Goal: Communication & Community: Answer question/provide support

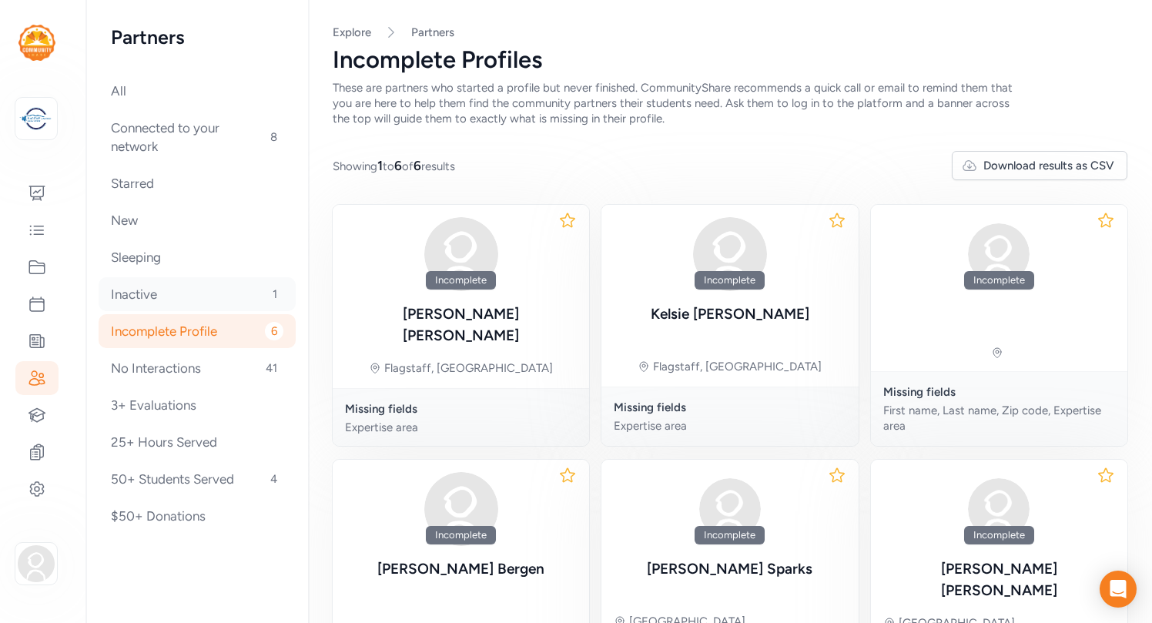
scroll to position [89, 0]
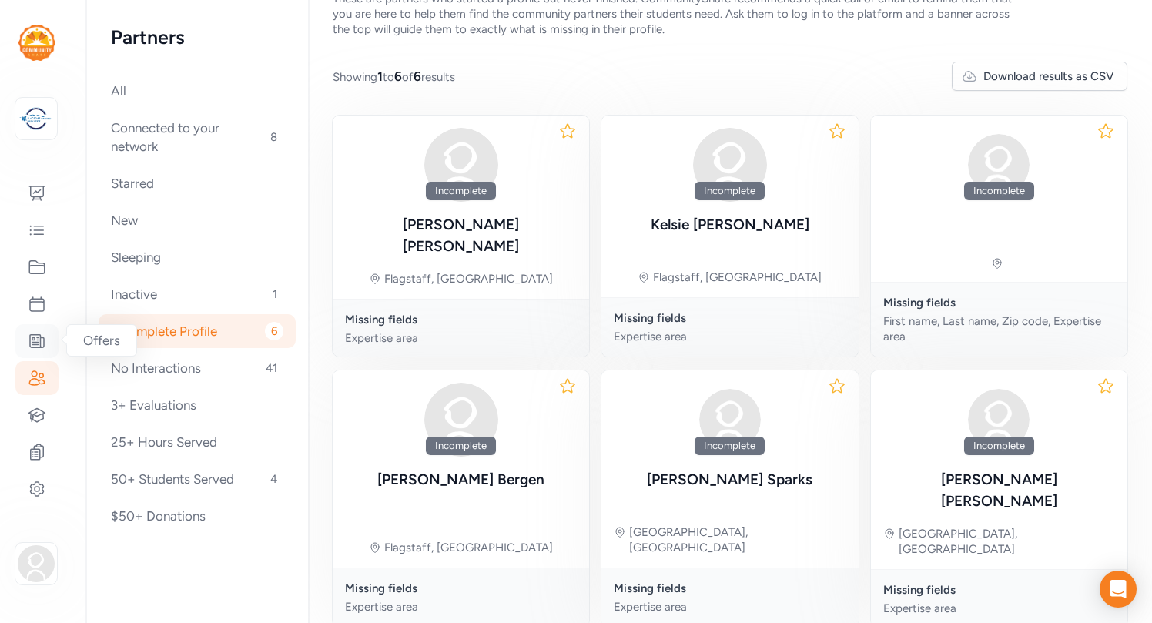
click at [40, 337] on icon at bounding box center [37, 341] width 14 height 13
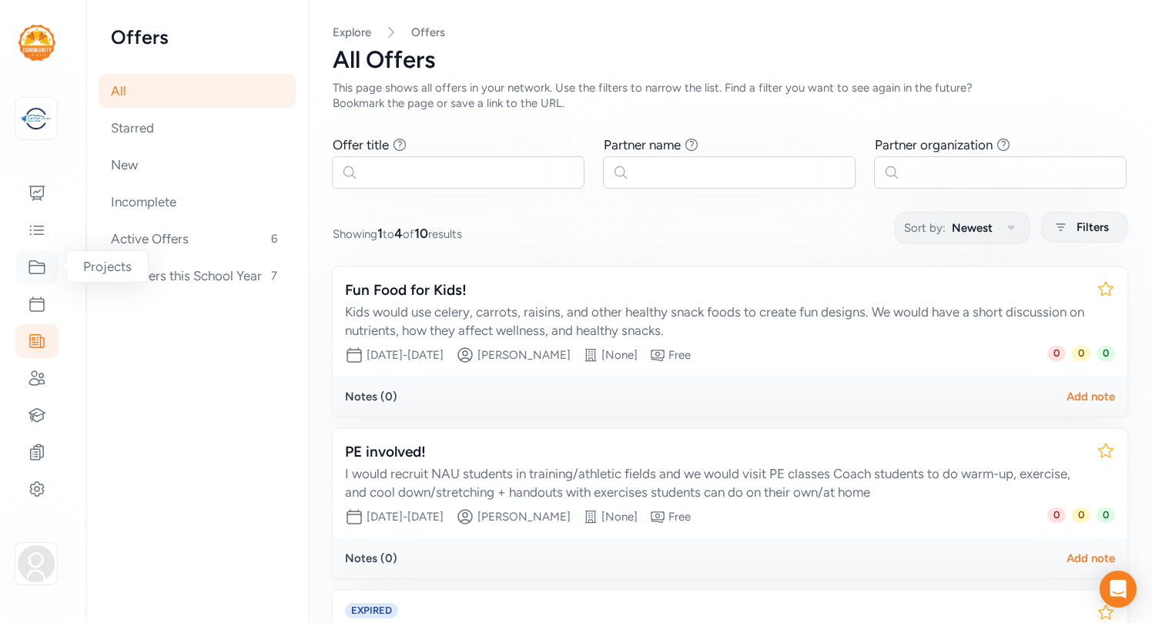
click at [39, 273] on icon at bounding box center [36, 267] width 15 height 13
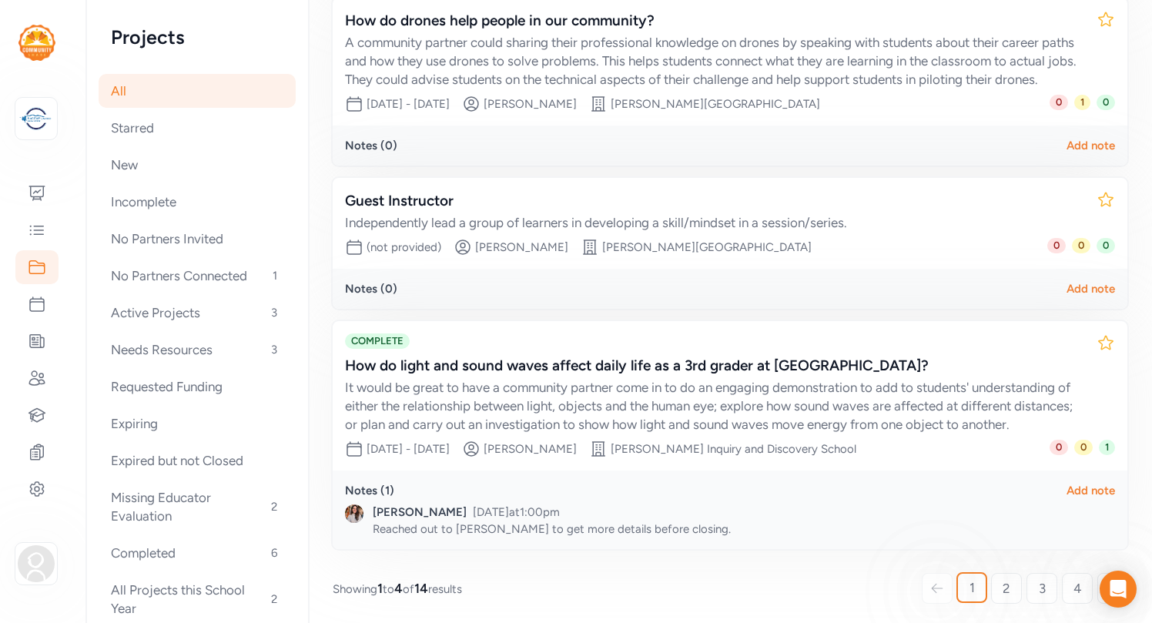
scroll to position [476, 0]
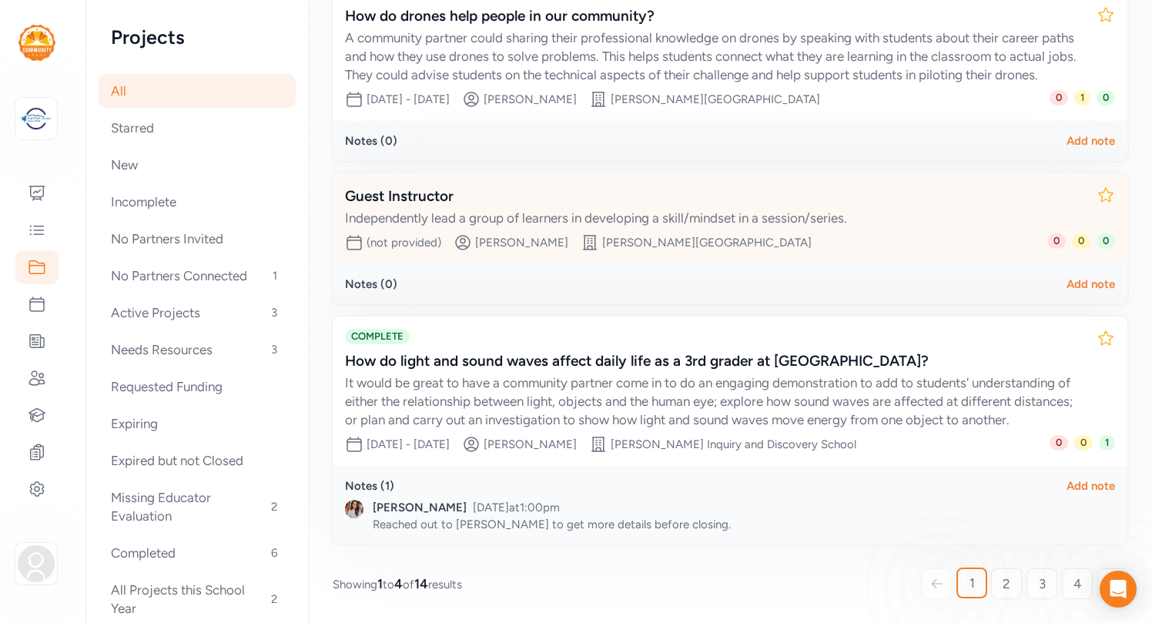
click at [491, 243] on div "Ashley Randall" at bounding box center [521, 242] width 93 height 15
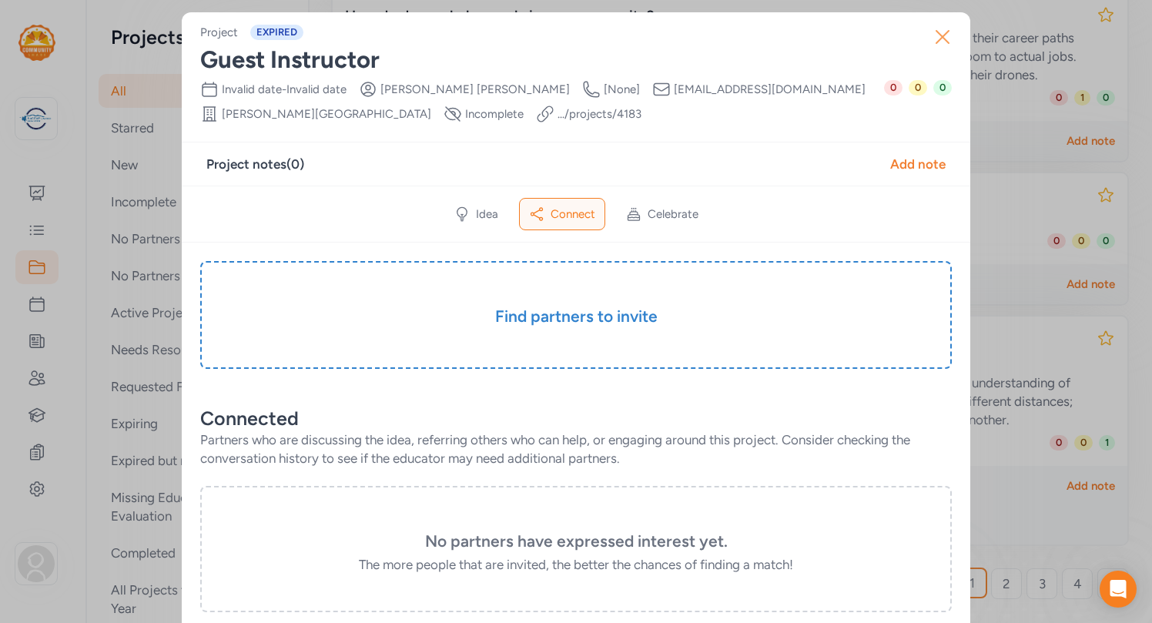
click at [943, 36] on icon "button" at bounding box center [943, 37] width 12 height 12
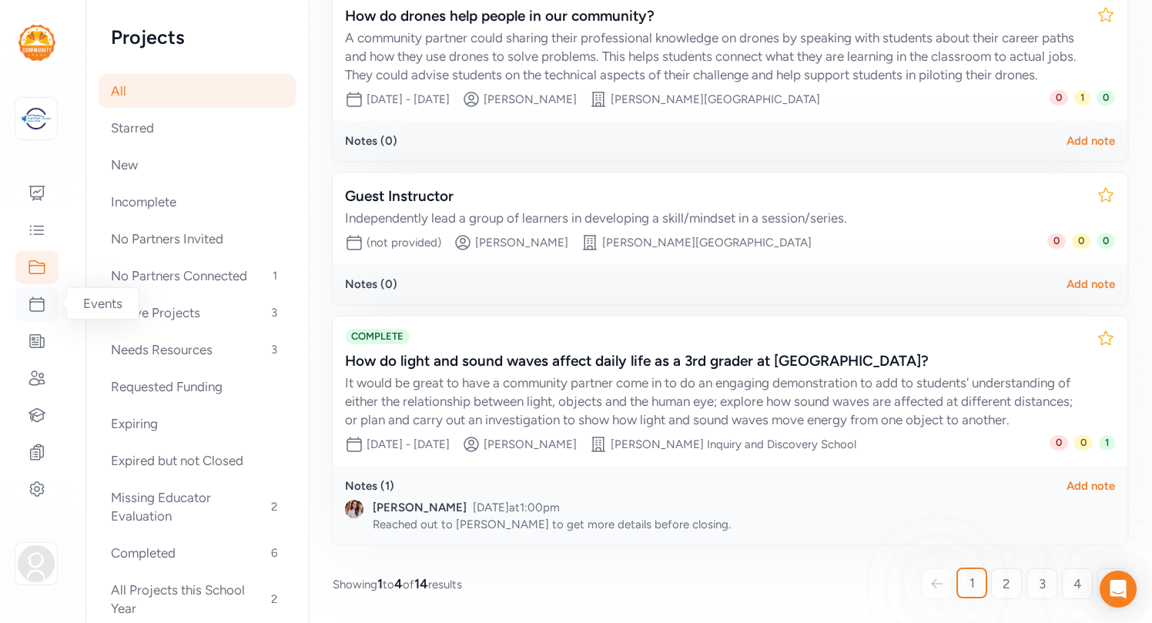
click at [39, 303] on icon at bounding box center [37, 304] width 18 height 18
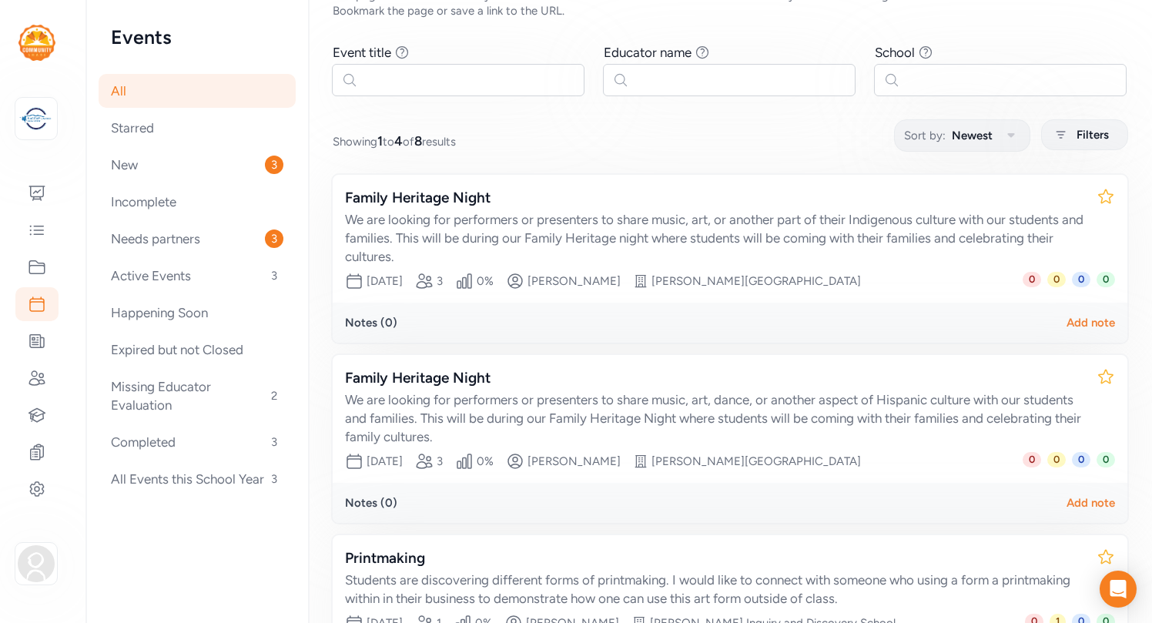
scroll to position [99, 0]
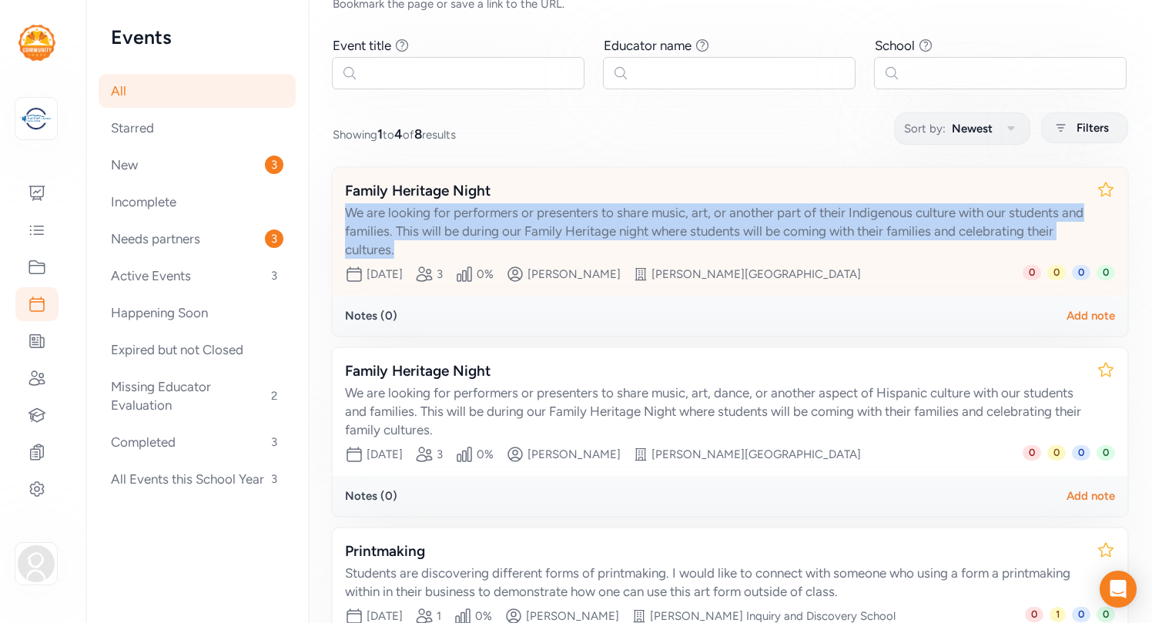
drag, startPoint x: 392, startPoint y: 246, endPoint x: 333, endPoint y: 209, distance: 68.8
click at [345, 209] on div "We are looking for performers or presenters to share music, art, or another par…" at bounding box center [714, 230] width 739 height 55
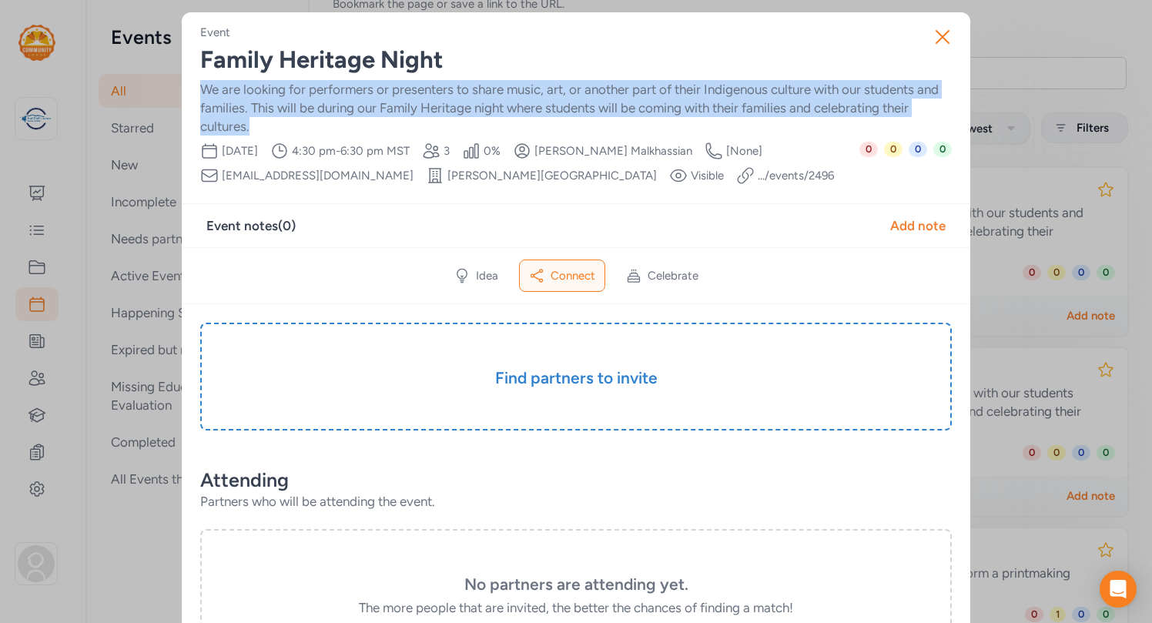
drag, startPoint x: 260, startPoint y: 122, endPoint x: 199, endPoint y: 93, distance: 67.9
copy div "We are looking for performers or presenters to share music, art, or another par…"
click at [939, 32] on icon "button" at bounding box center [942, 37] width 25 height 25
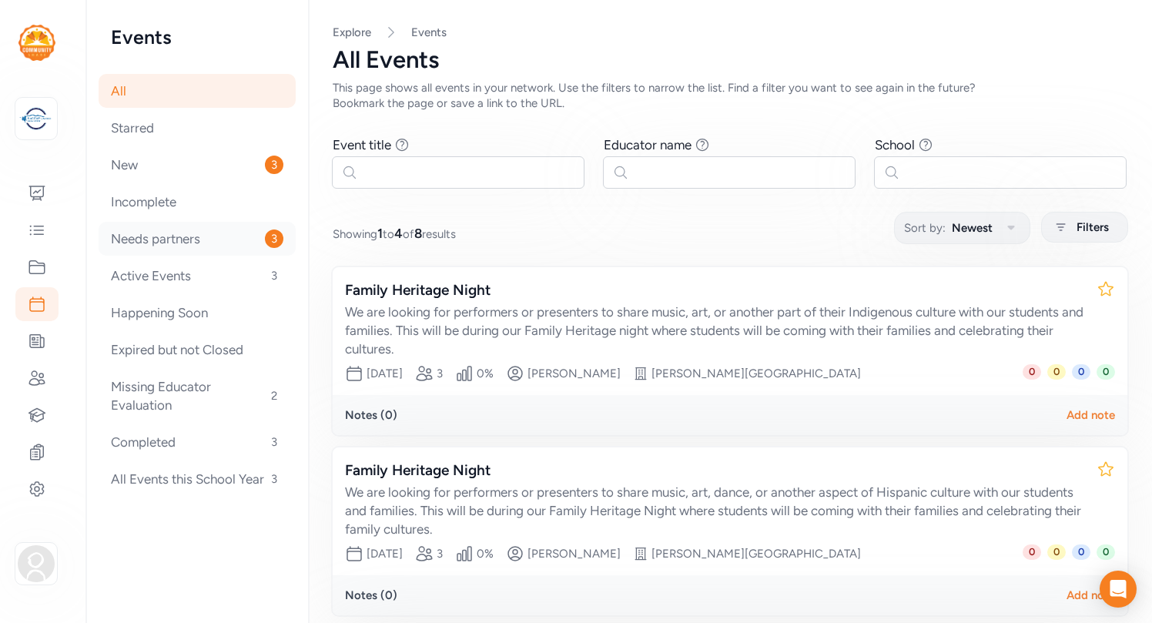
click at [182, 237] on div "Needs partners 3" at bounding box center [197, 239] width 197 height 34
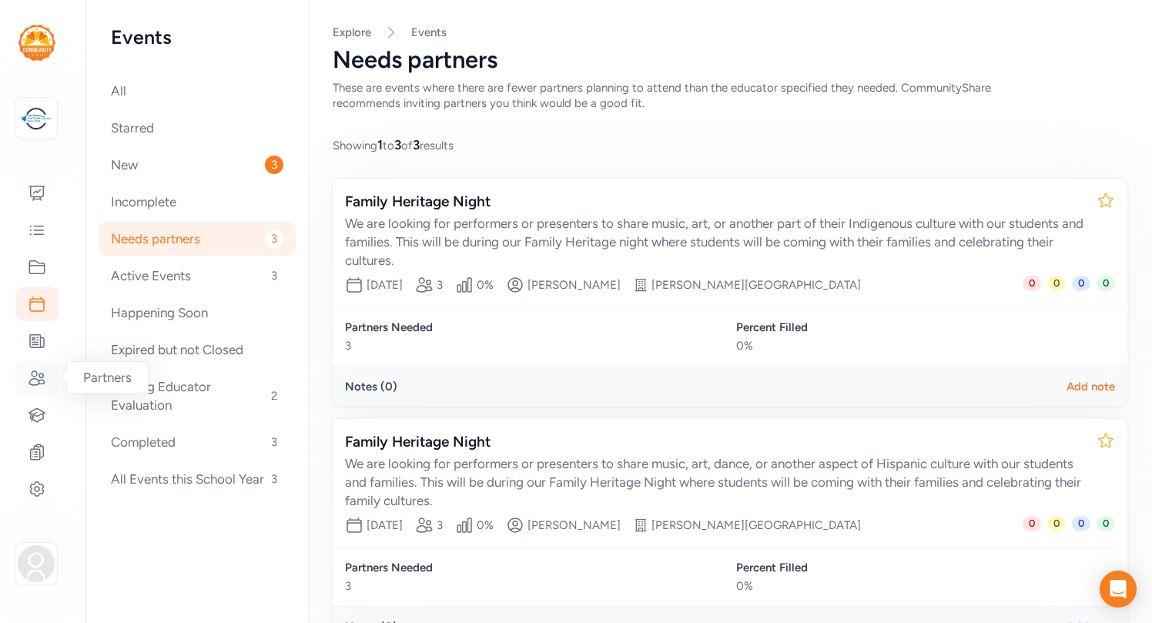
click at [32, 374] on icon at bounding box center [36, 378] width 15 height 14
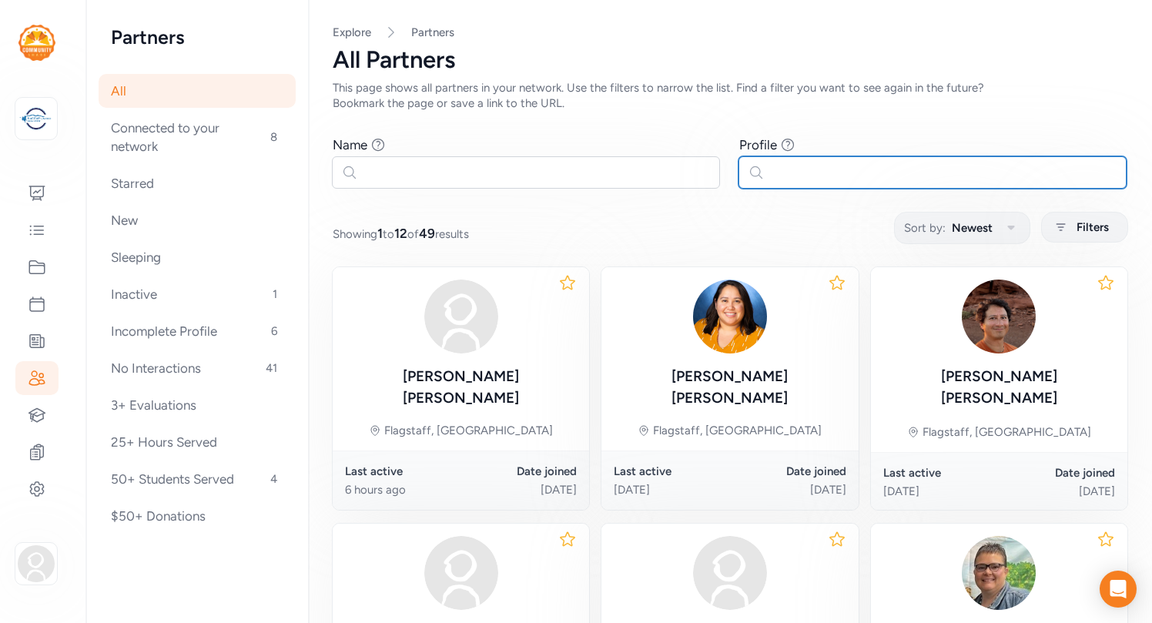
click at [790, 171] on input "text" at bounding box center [933, 172] width 388 height 32
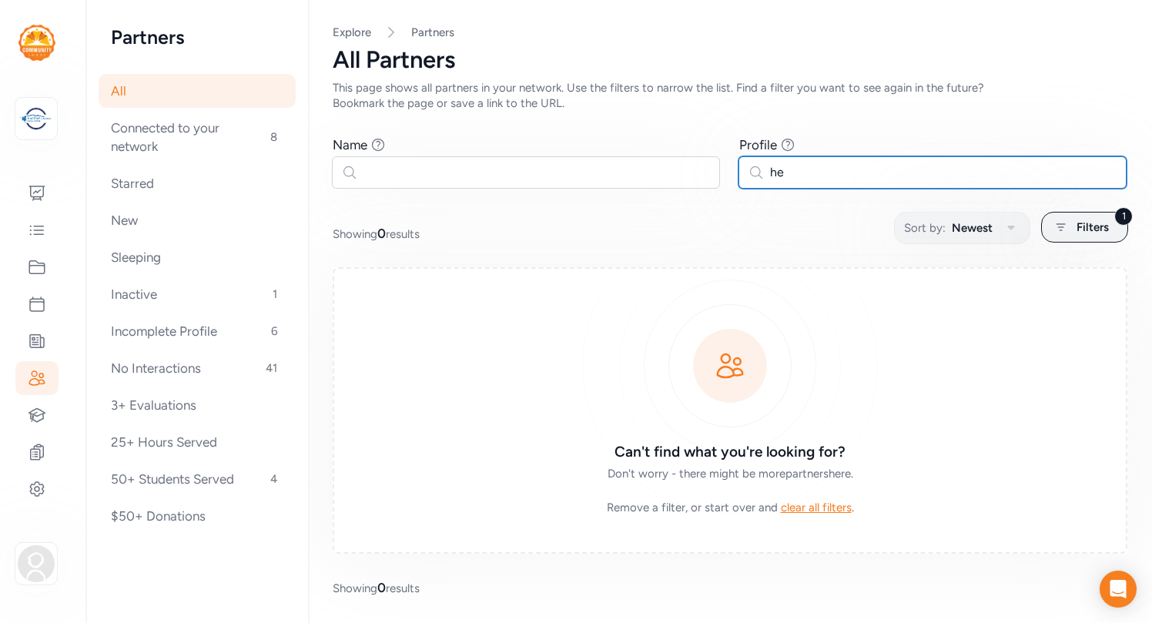
type input "h"
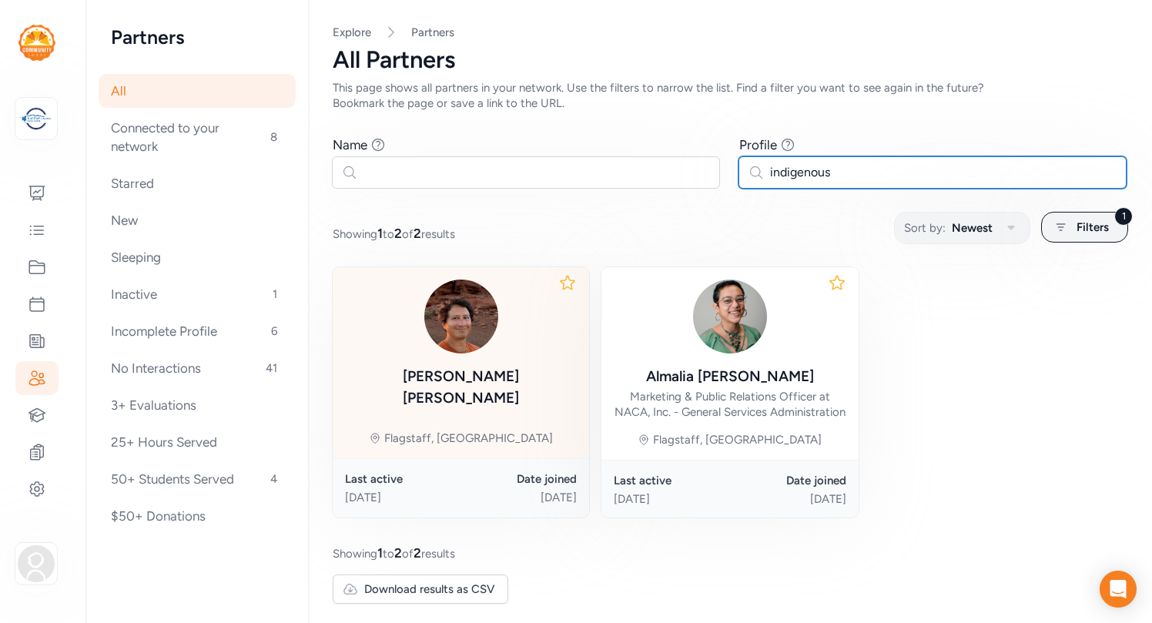
type input "indigenous"
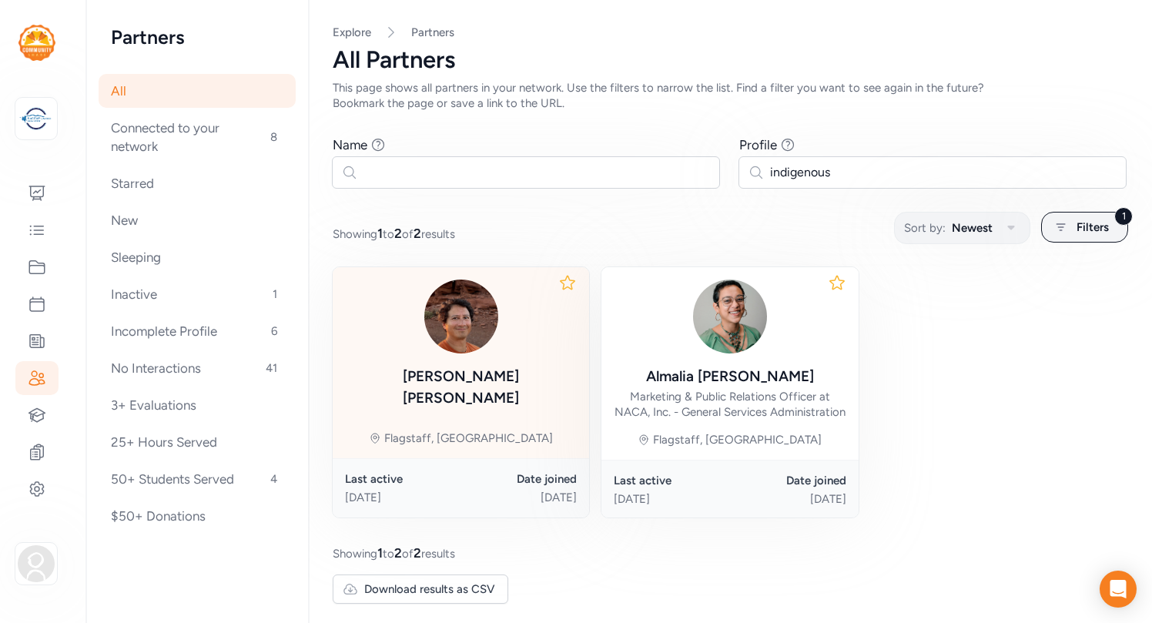
click at [548, 379] on div "Franklyn Telles Flagstaff, AZ" at bounding box center [461, 362] width 256 height 191
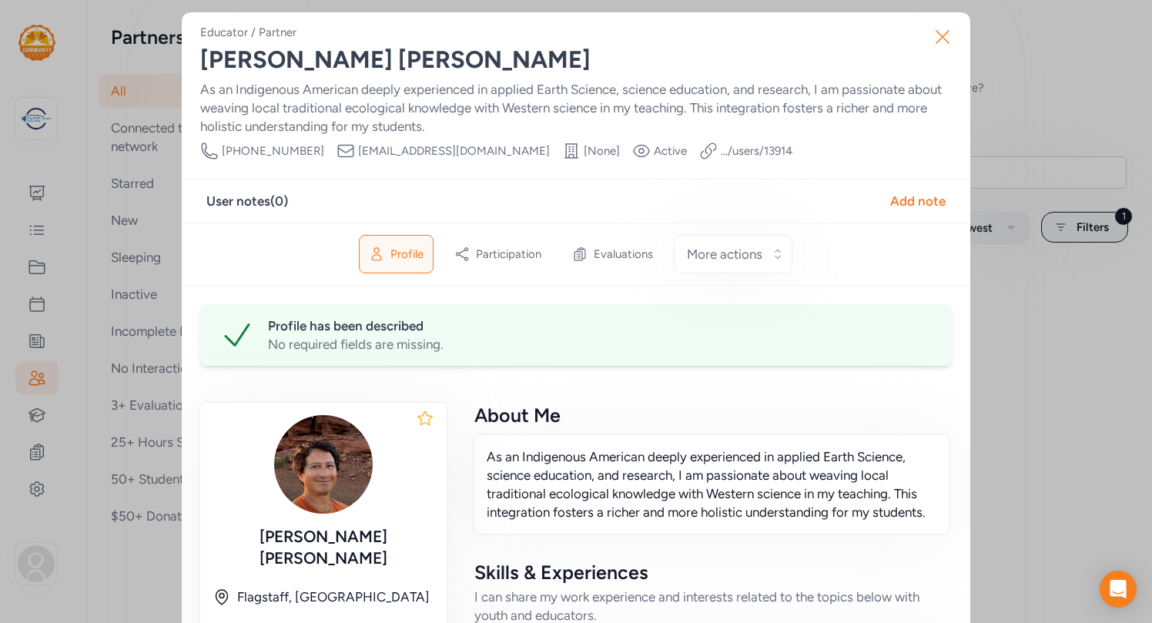
click at [943, 33] on icon "button" at bounding box center [942, 37] width 25 height 25
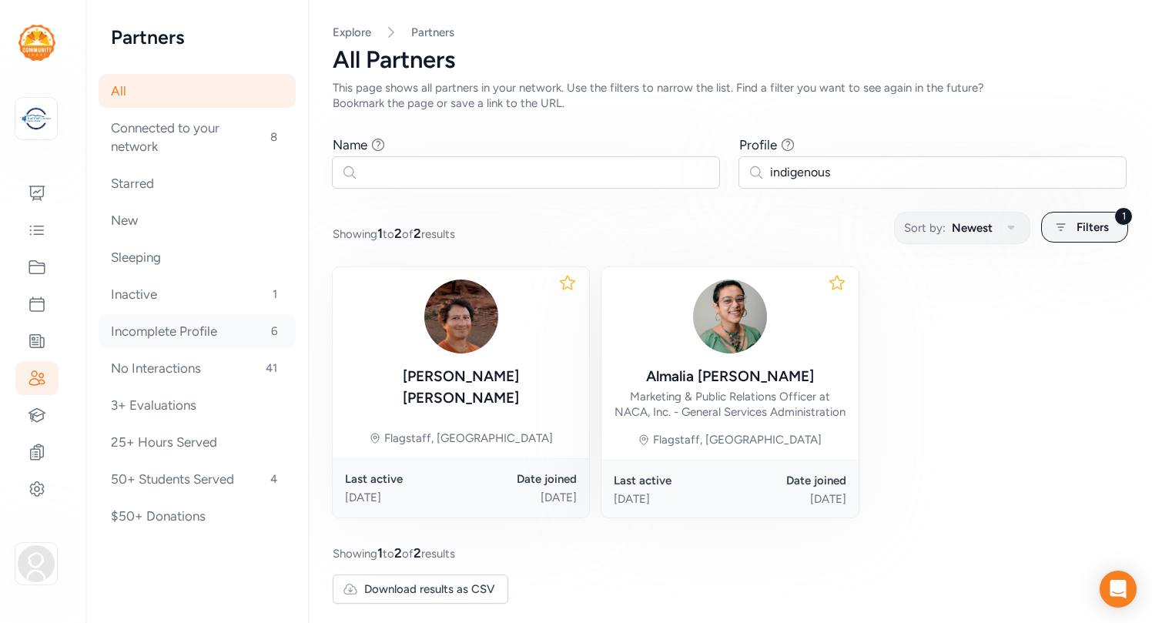
click at [195, 331] on div "Incomplete Profile 6" at bounding box center [197, 331] width 197 height 34
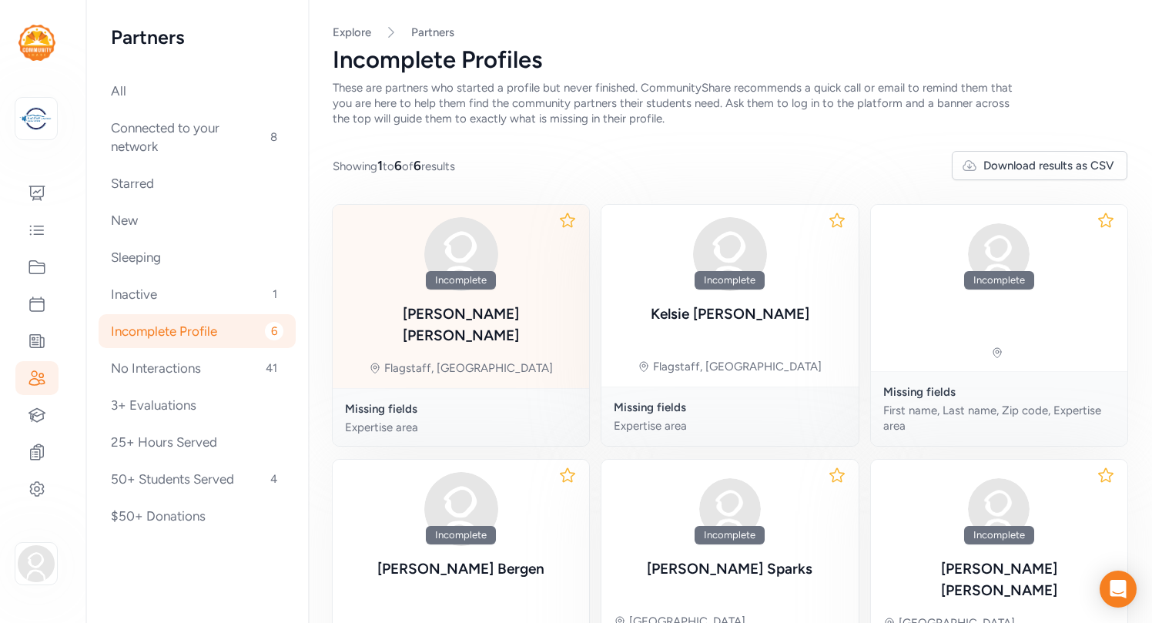
click at [539, 304] on div "Incomplete Stephanie Hammond Flagstaff, AZ" at bounding box center [461, 296] width 256 height 183
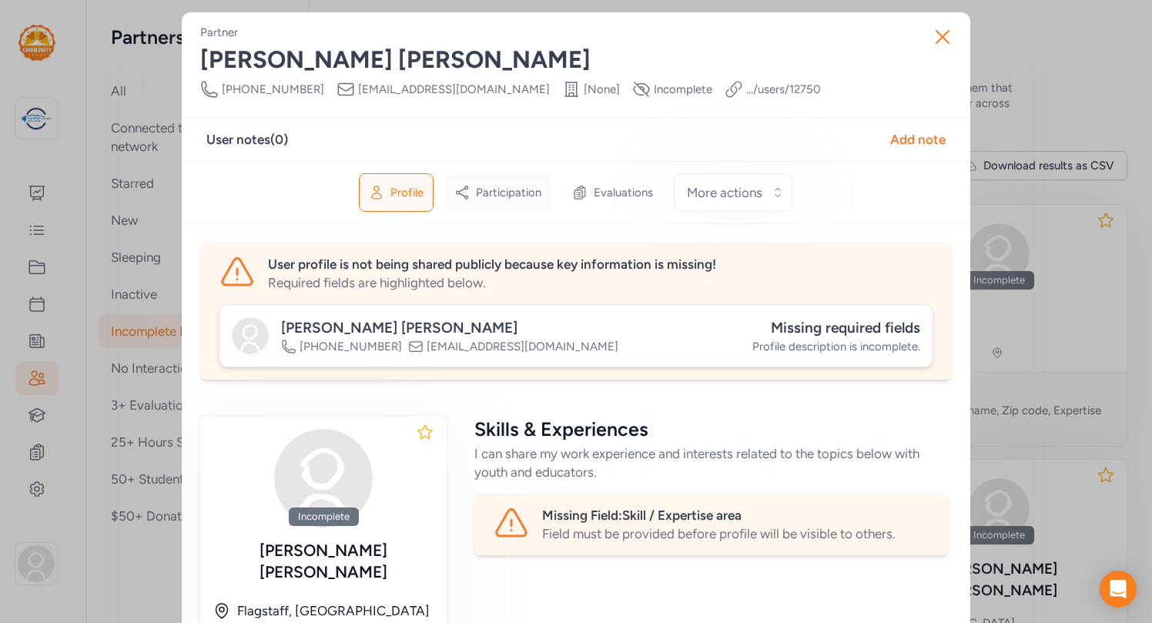
click at [508, 189] on span "Participation" at bounding box center [508, 192] width 65 height 15
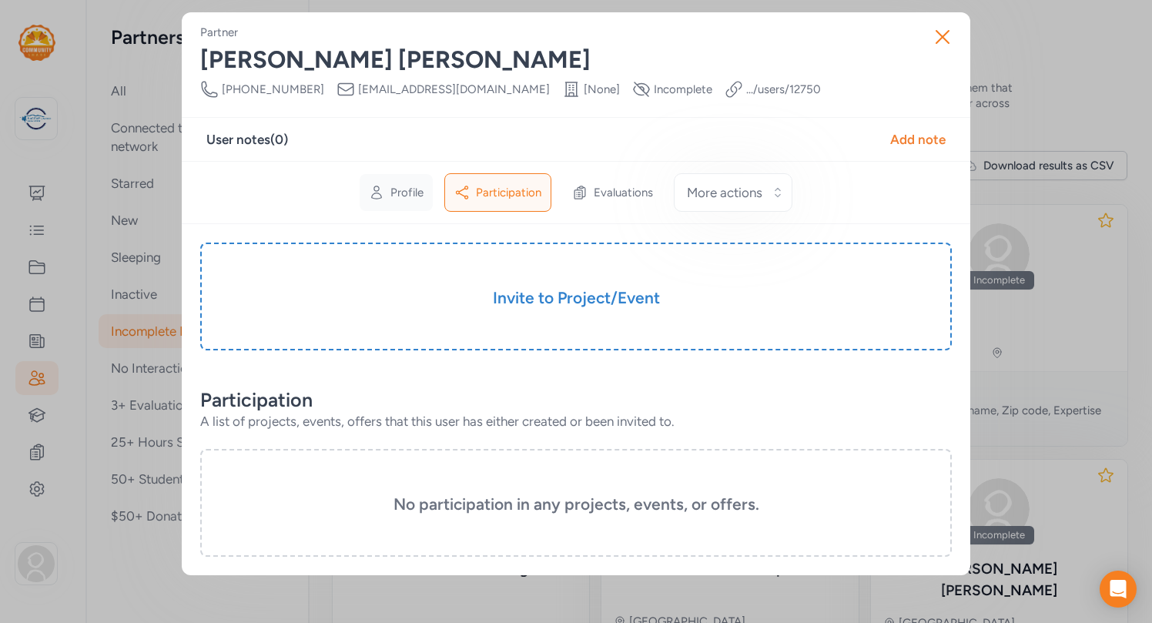
click at [412, 194] on span "Profile" at bounding box center [406, 192] width 33 height 15
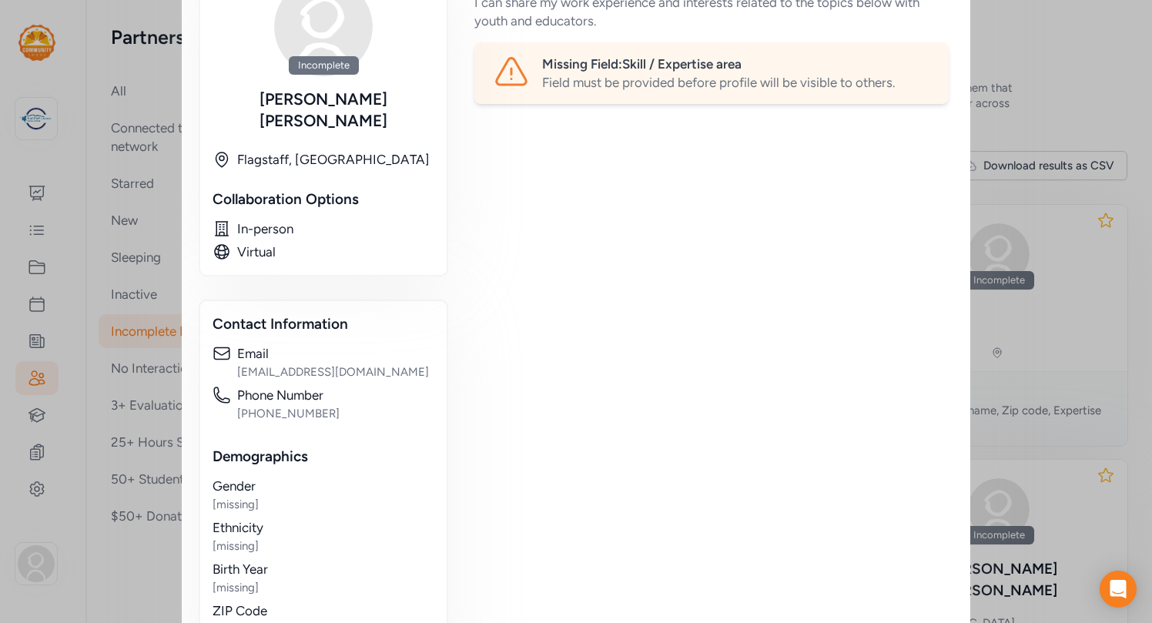
scroll to position [447, 0]
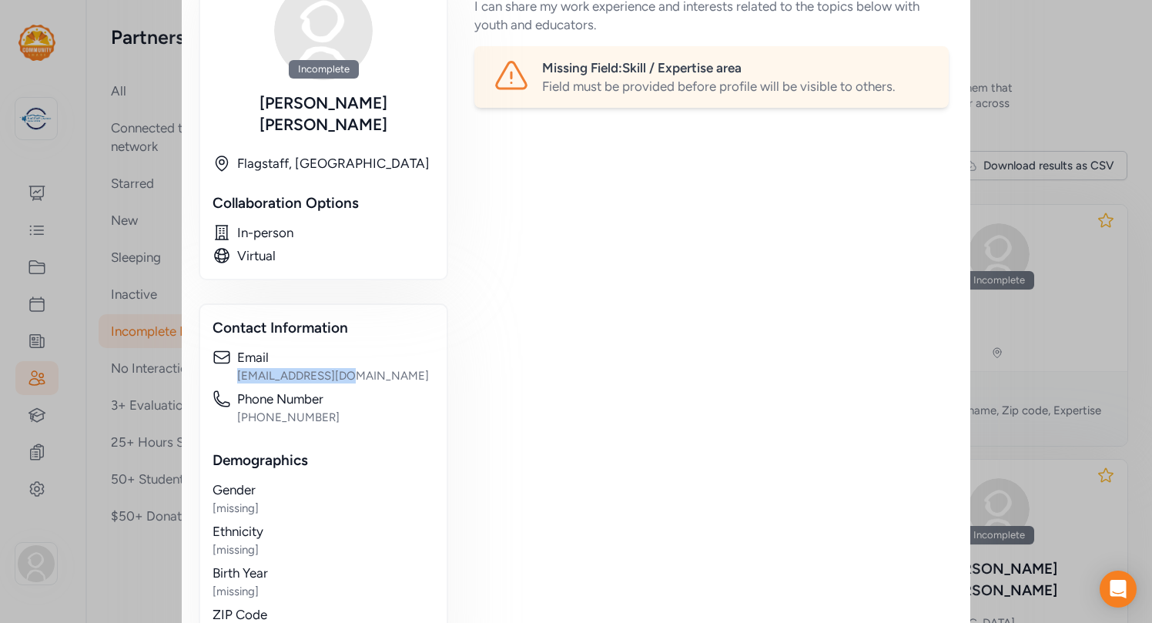
drag, startPoint x: 364, startPoint y: 357, endPoint x: 234, endPoint y: 356, distance: 129.4
click at [234, 356] on div "Email shammond@fusd1.org" at bounding box center [324, 365] width 222 height 35
copy div "shammond@fusd1.org"
click at [706, 380] on div "Skills & Experiences I can share my work experience and interests related to th…" at bounding box center [711, 332] width 481 height 727
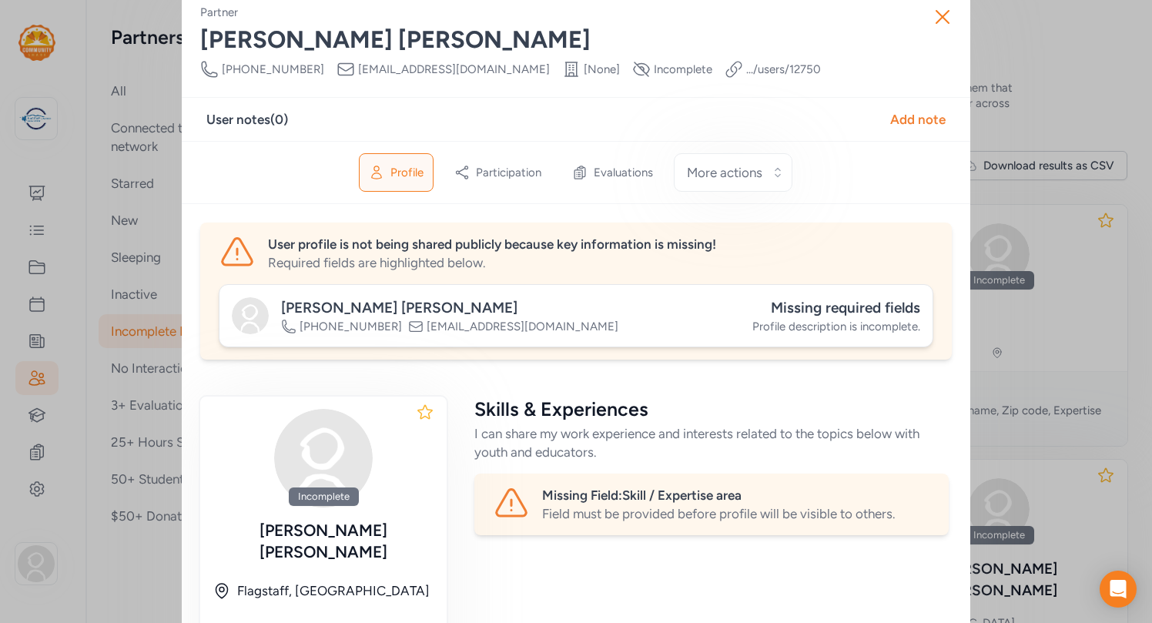
scroll to position [0, 0]
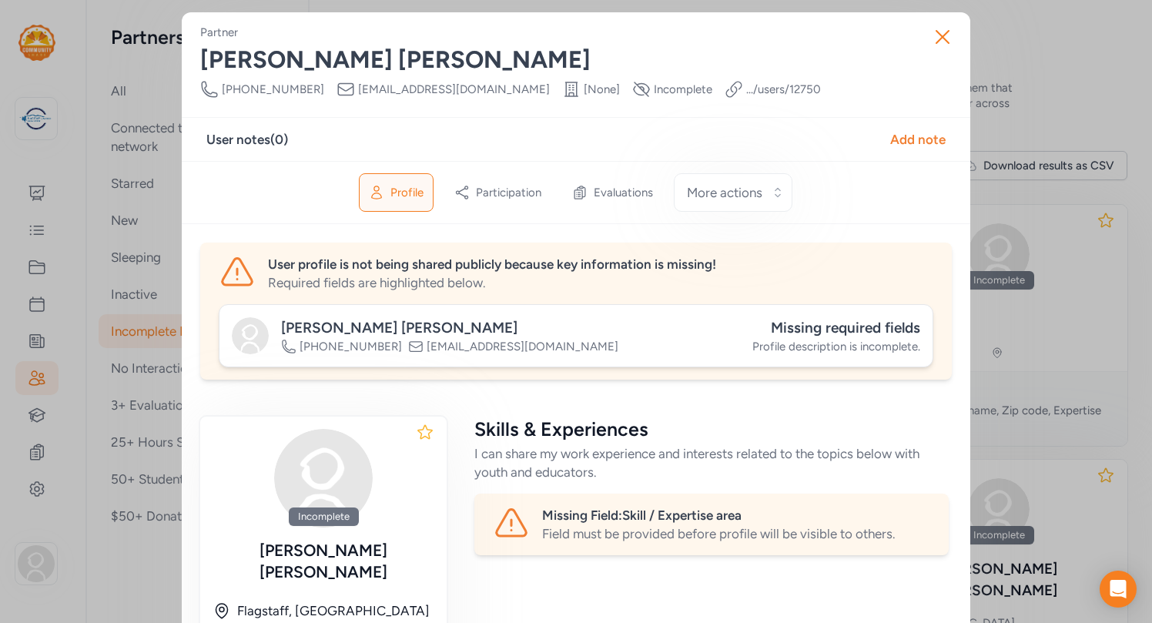
click at [746, 90] on link ".../users/ 12750" at bounding box center [783, 89] width 75 height 15
click at [945, 34] on icon "button" at bounding box center [943, 37] width 12 height 12
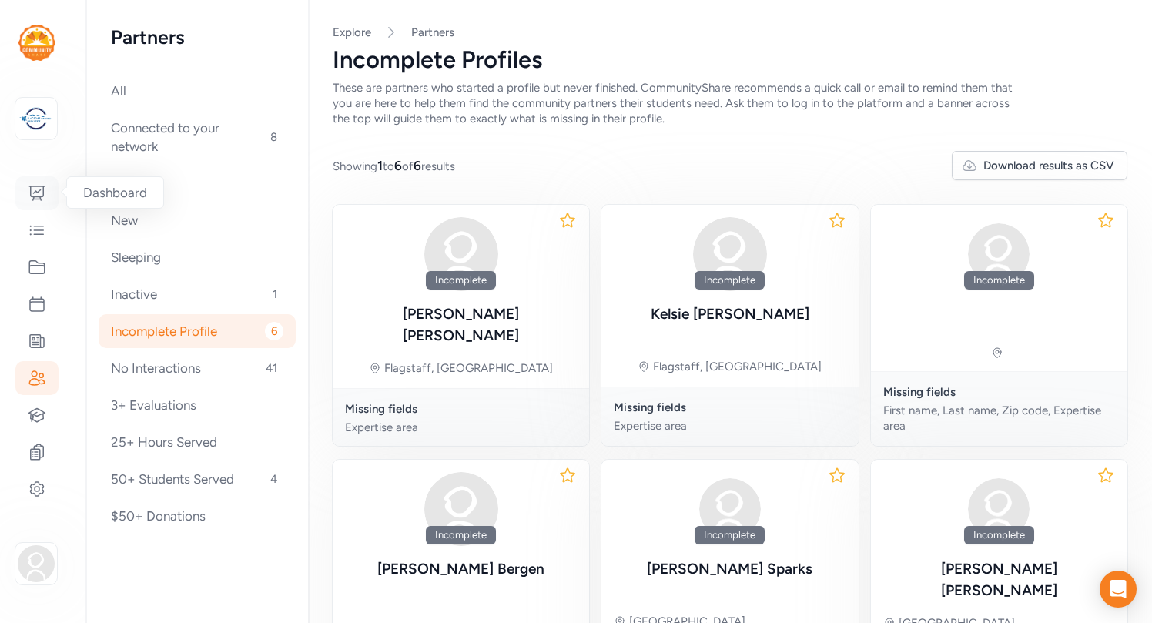
click at [41, 194] on icon at bounding box center [37, 193] width 18 height 18
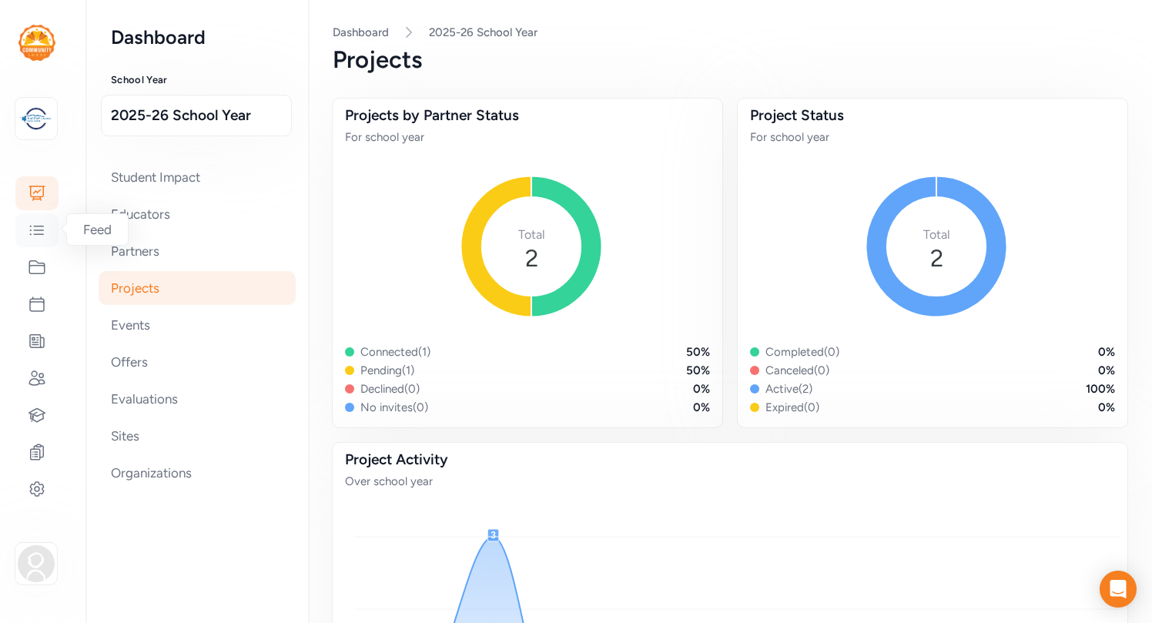
click at [35, 229] on icon at bounding box center [37, 230] width 18 height 18
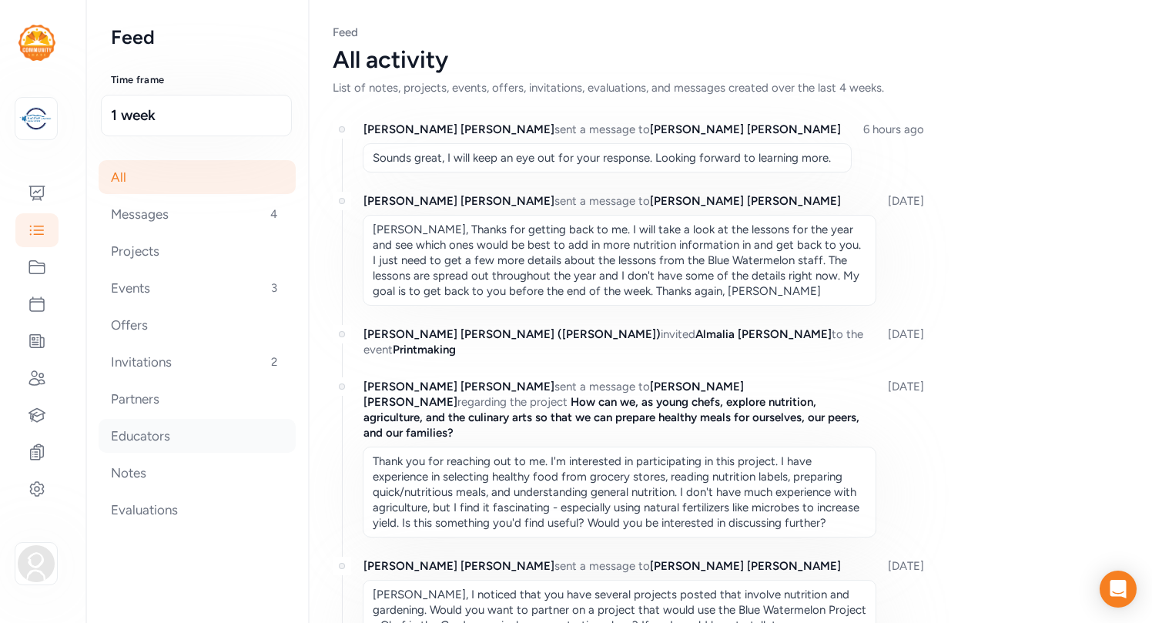
click at [146, 436] on div "Educators" at bounding box center [197, 436] width 197 height 34
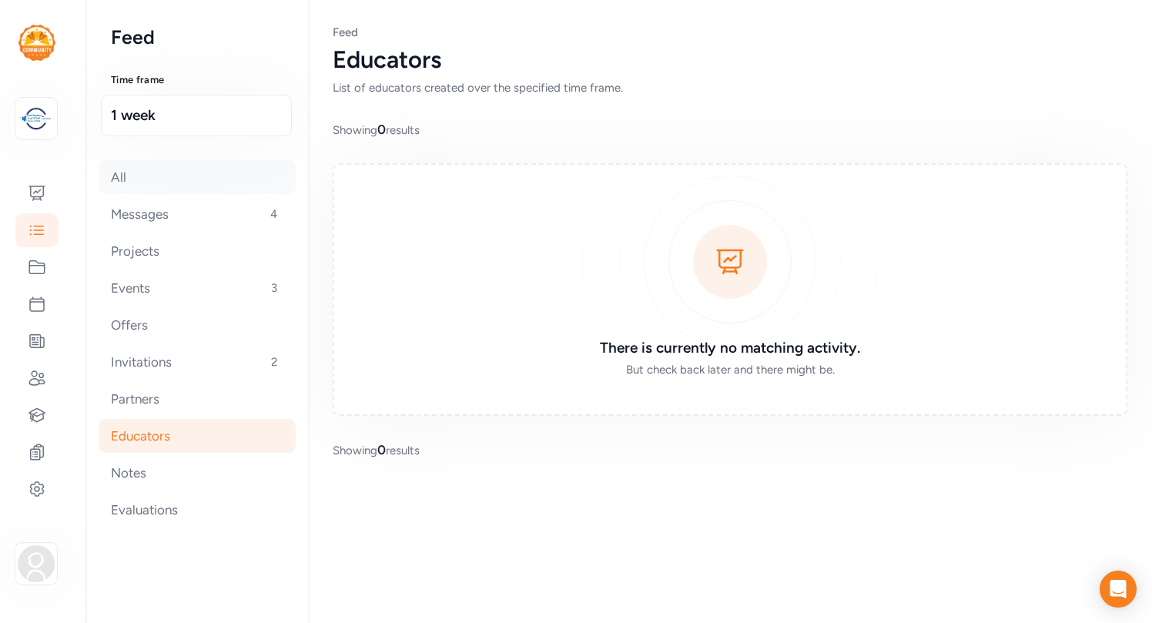
click at [133, 181] on div "All" at bounding box center [197, 177] width 197 height 34
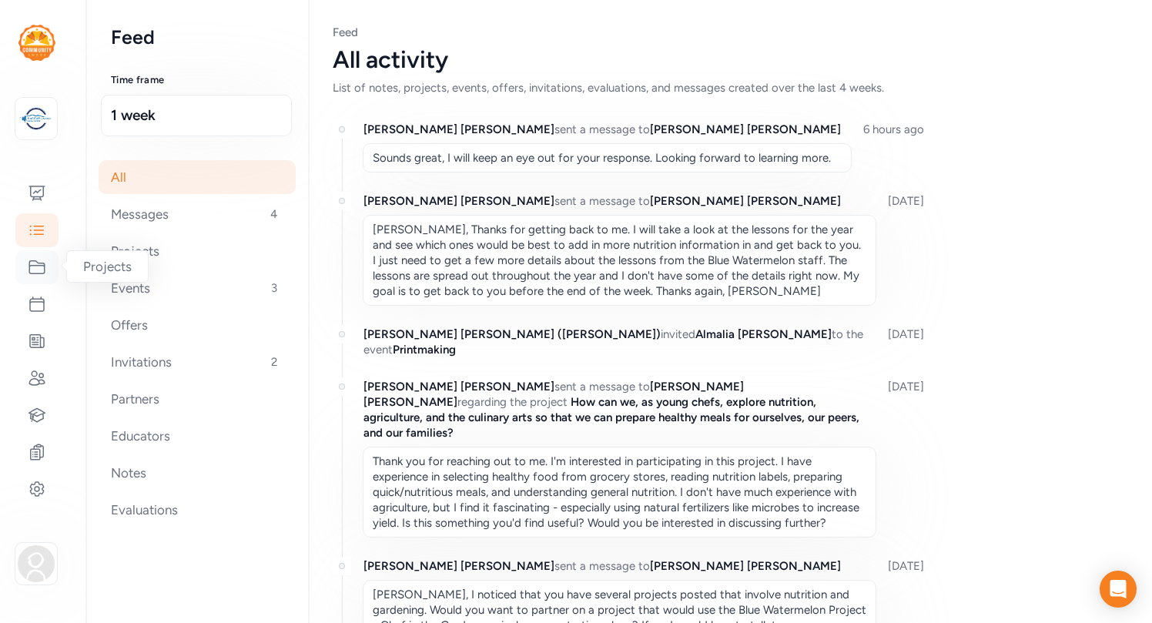
click at [35, 262] on icon at bounding box center [36, 267] width 15 height 13
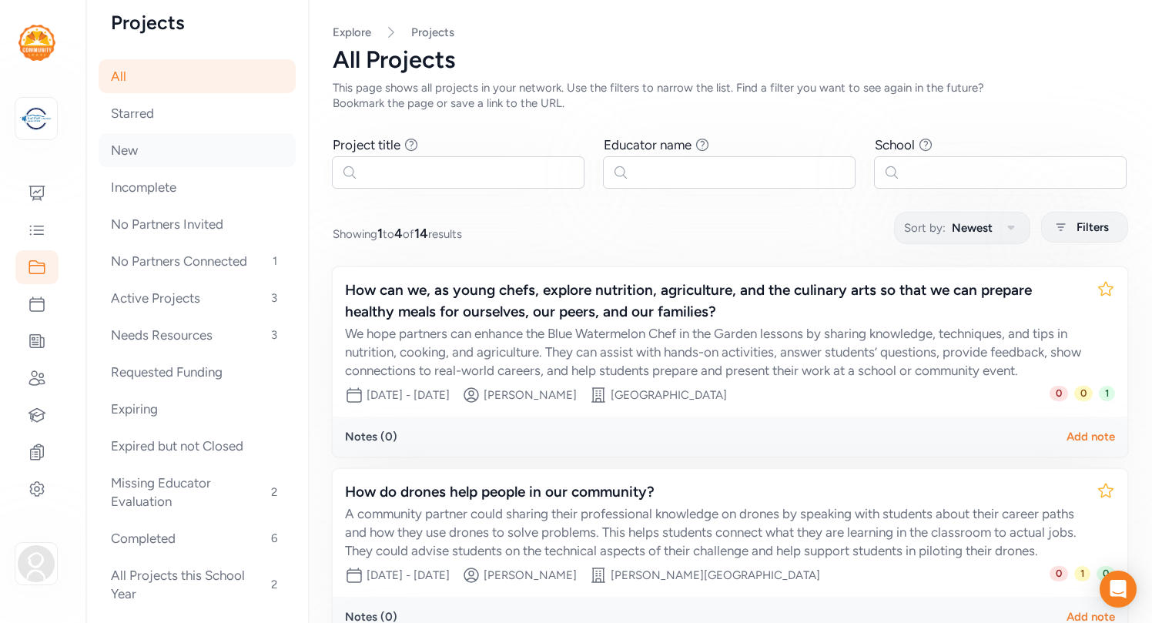
scroll to position [27, 0]
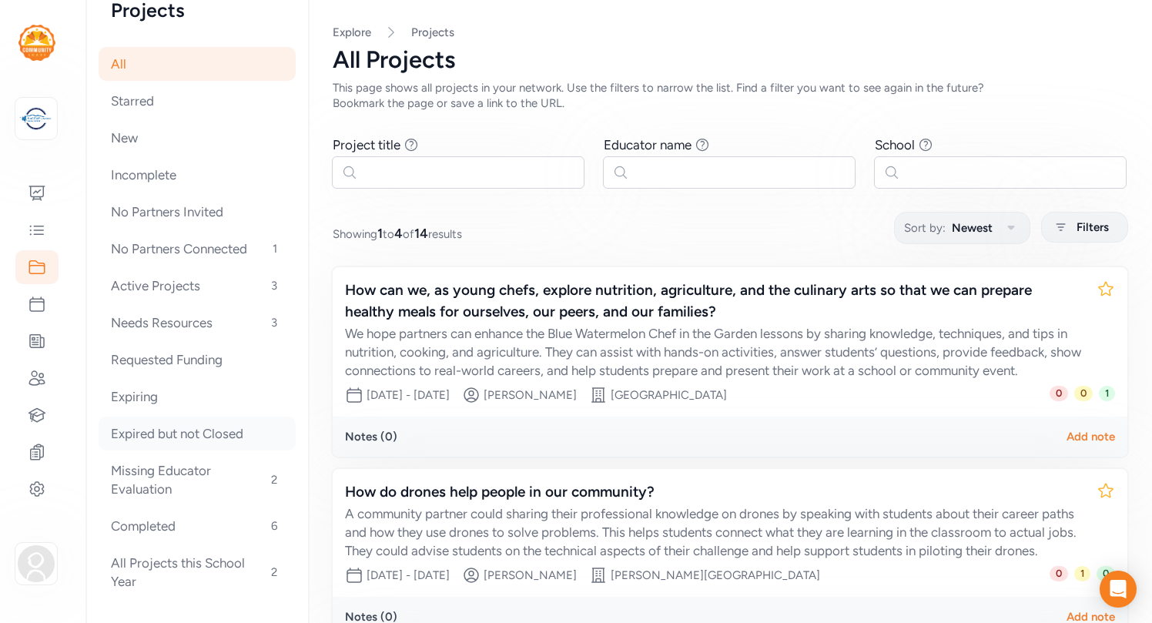
click at [168, 434] on div "Expired but not Closed" at bounding box center [197, 434] width 197 height 34
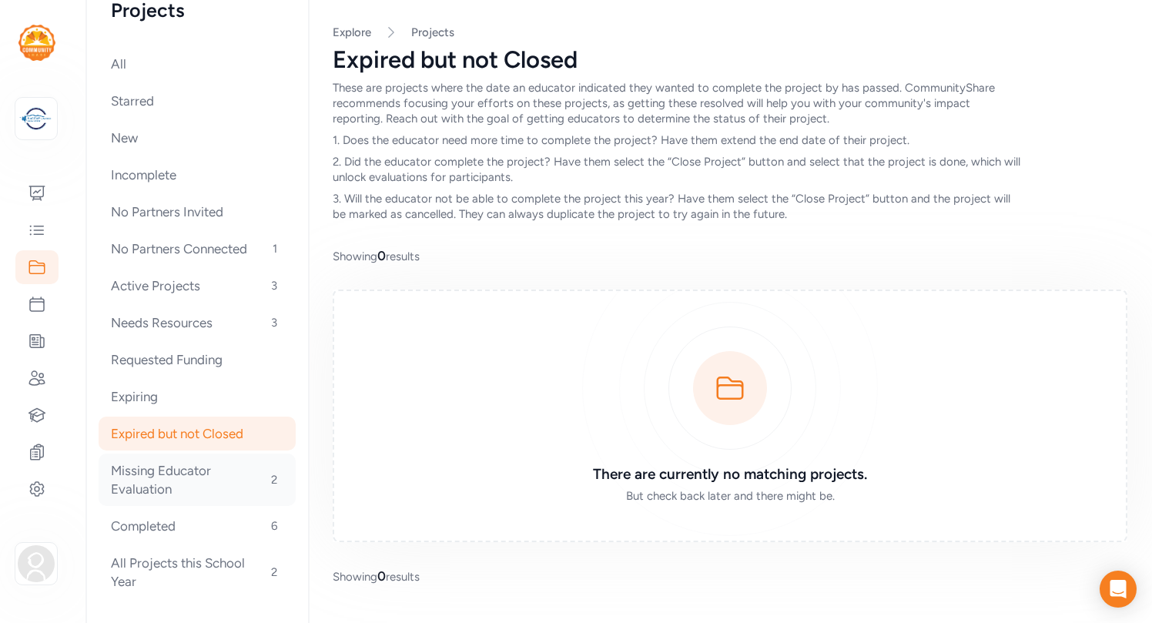
click at [178, 481] on div "Missing Educator Evaluation 2" at bounding box center [197, 480] width 197 height 52
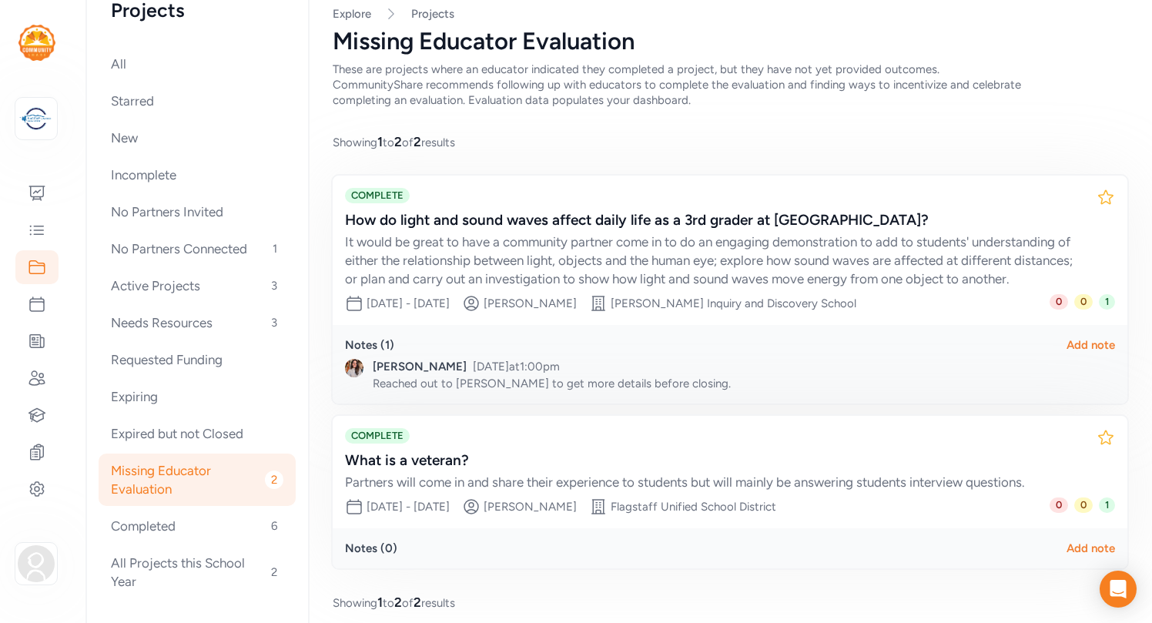
scroll to position [32, 0]
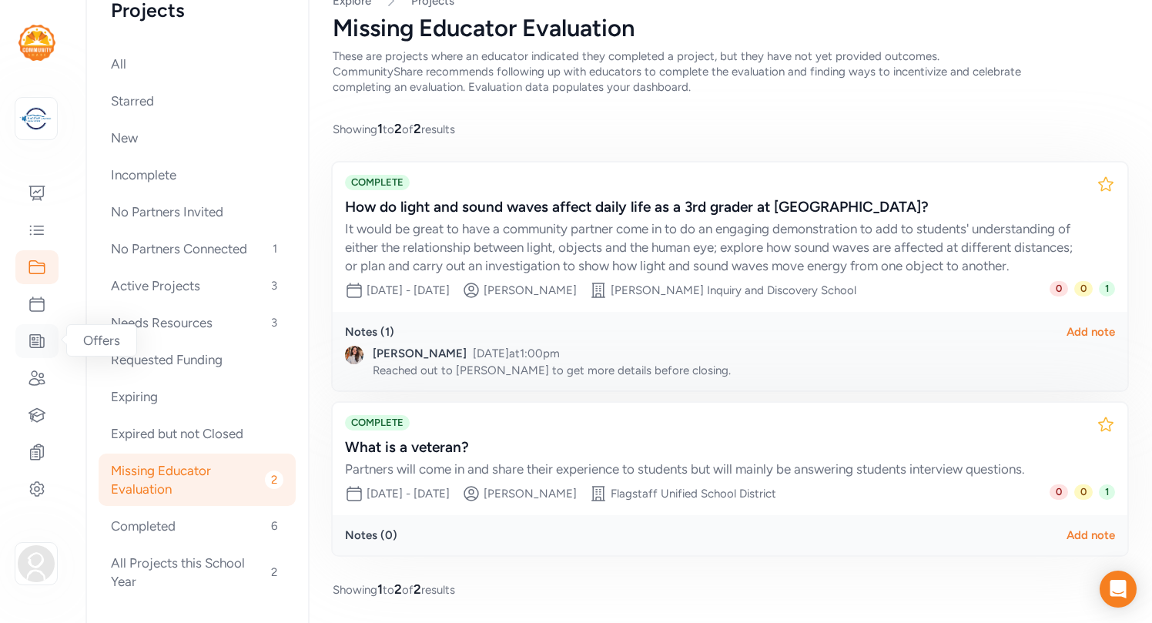
click at [39, 347] on icon at bounding box center [37, 341] width 14 height 13
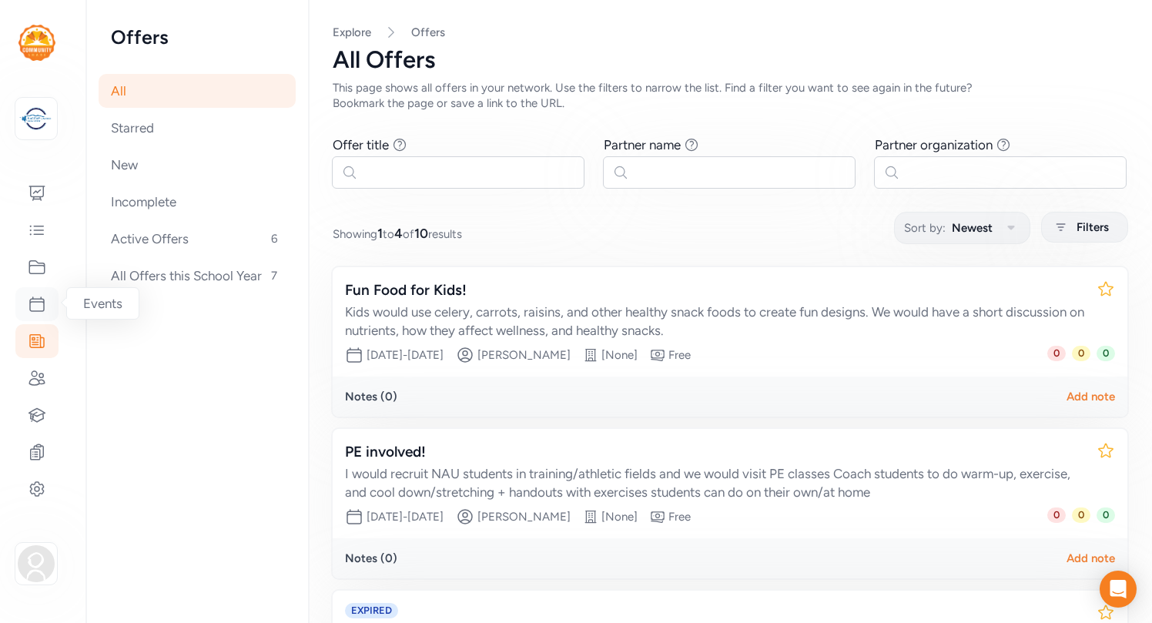
click at [42, 310] on icon at bounding box center [37, 304] width 14 height 14
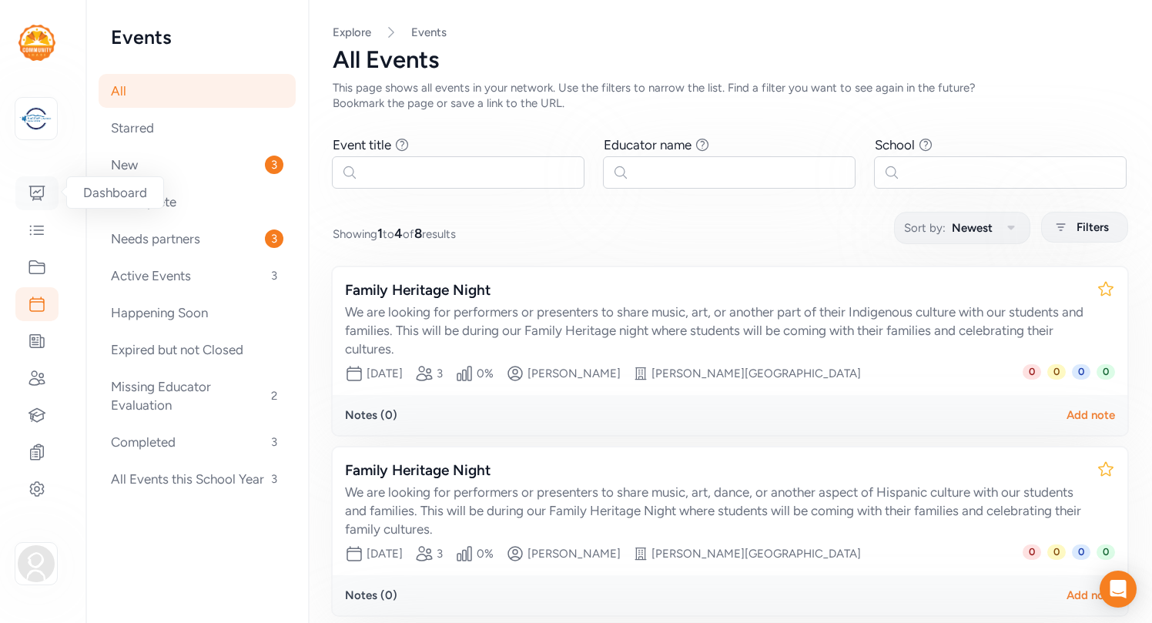
click at [42, 192] on icon at bounding box center [37, 193] width 18 height 18
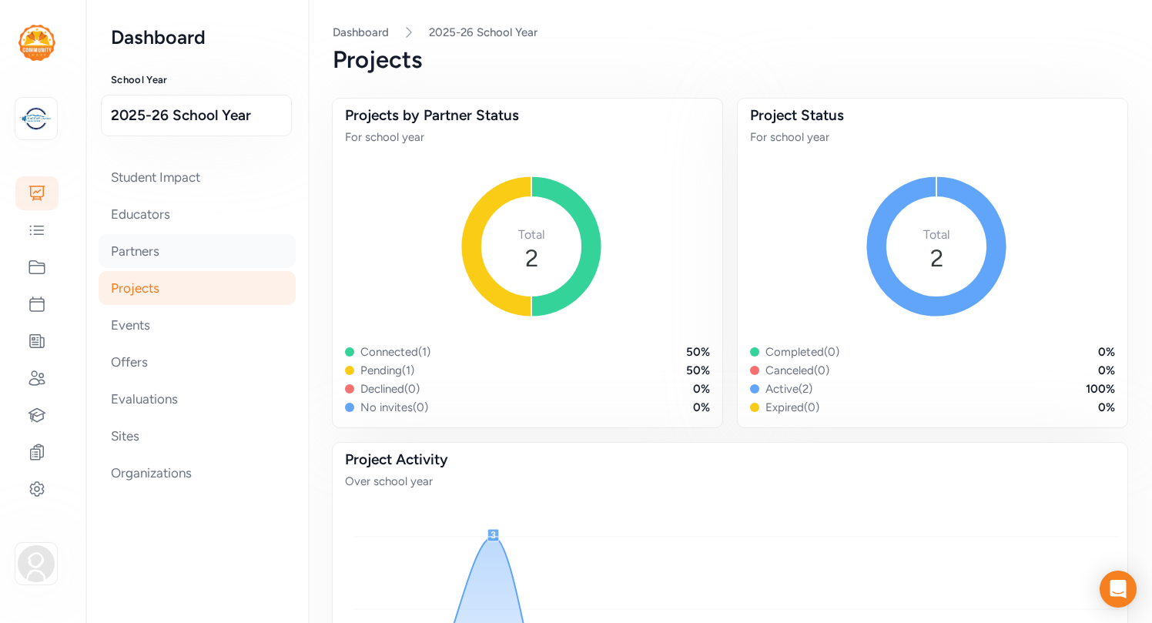
click at [134, 259] on div "Partners" at bounding box center [197, 251] width 197 height 34
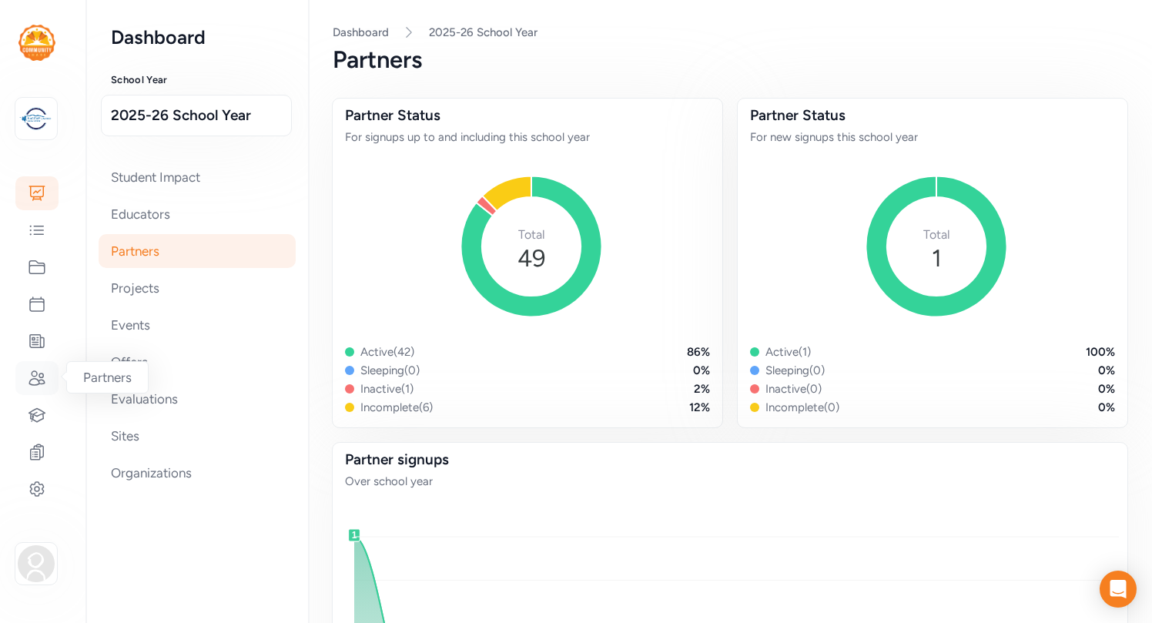
click at [37, 374] on icon at bounding box center [36, 378] width 15 height 14
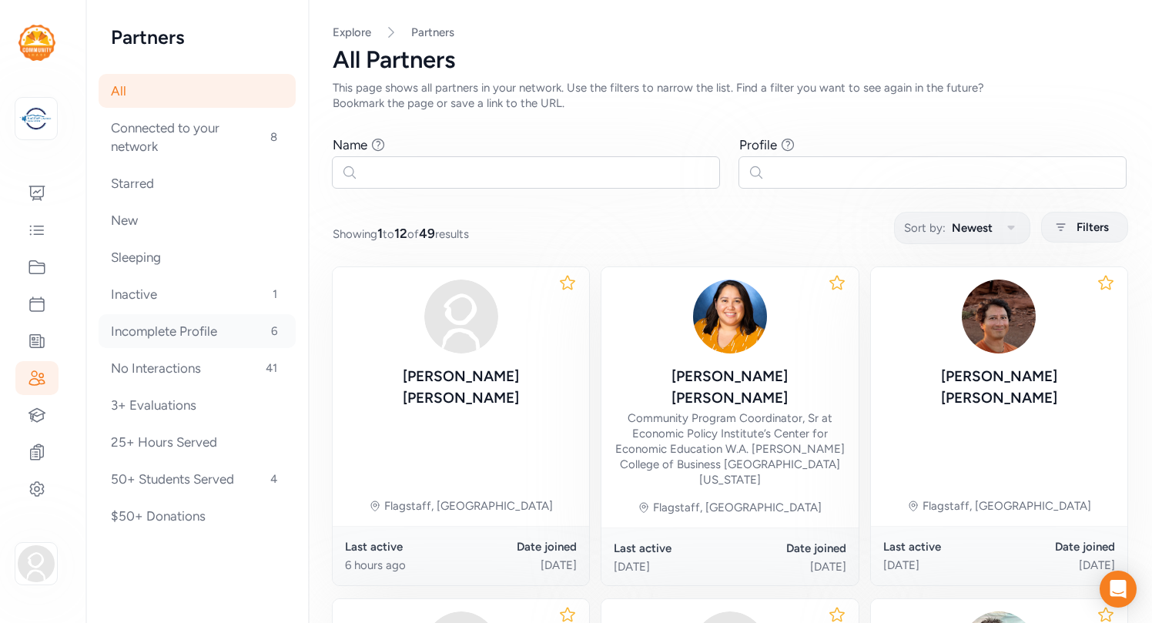
click at [184, 327] on div "Incomplete Profile 6" at bounding box center [197, 331] width 197 height 34
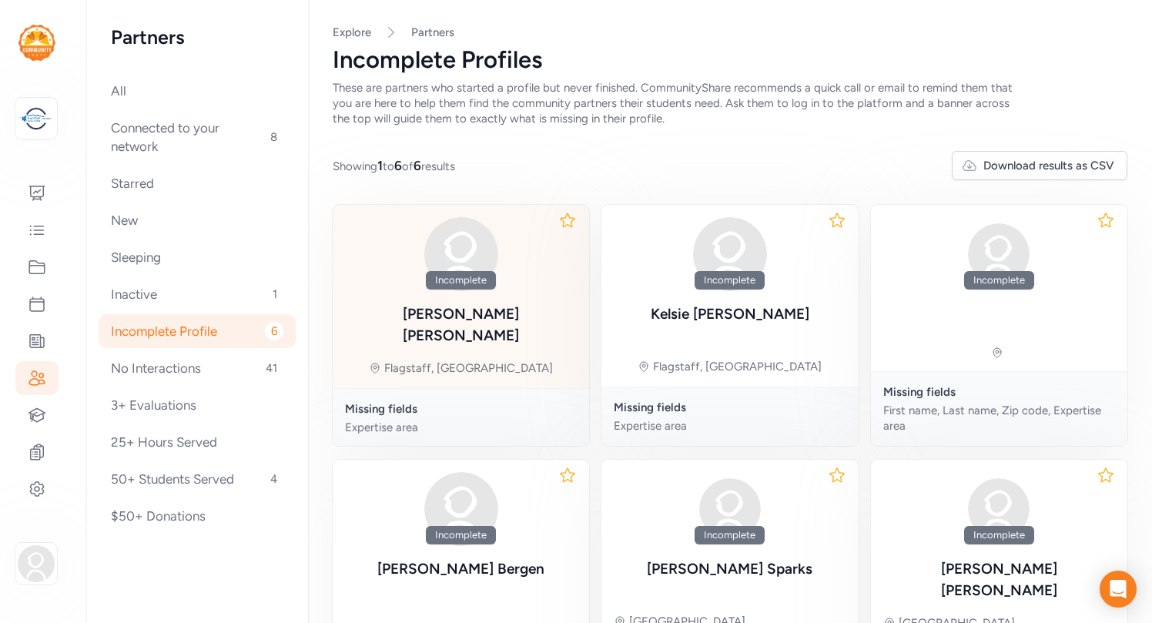
click at [538, 310] on div "Incomplete Stephanie Hammond Flagstaff, AZ" at bounding box center [461, 296] width 256 height 183
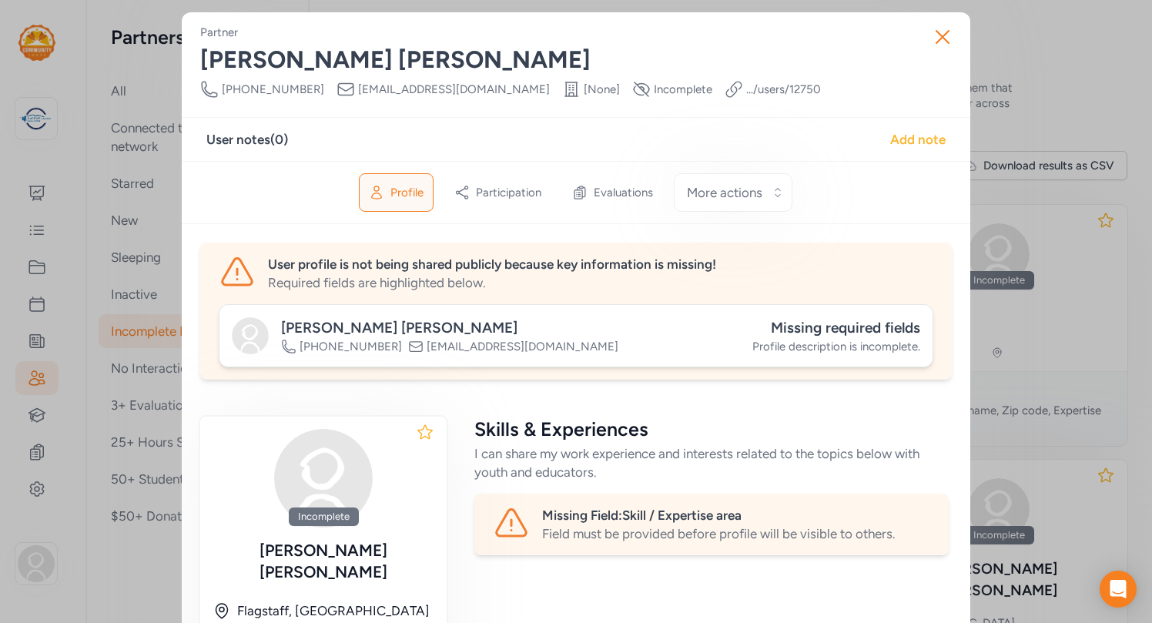
click at [920, 139] on div "Add note" at bounding box center [917, 139] width 55 height 18
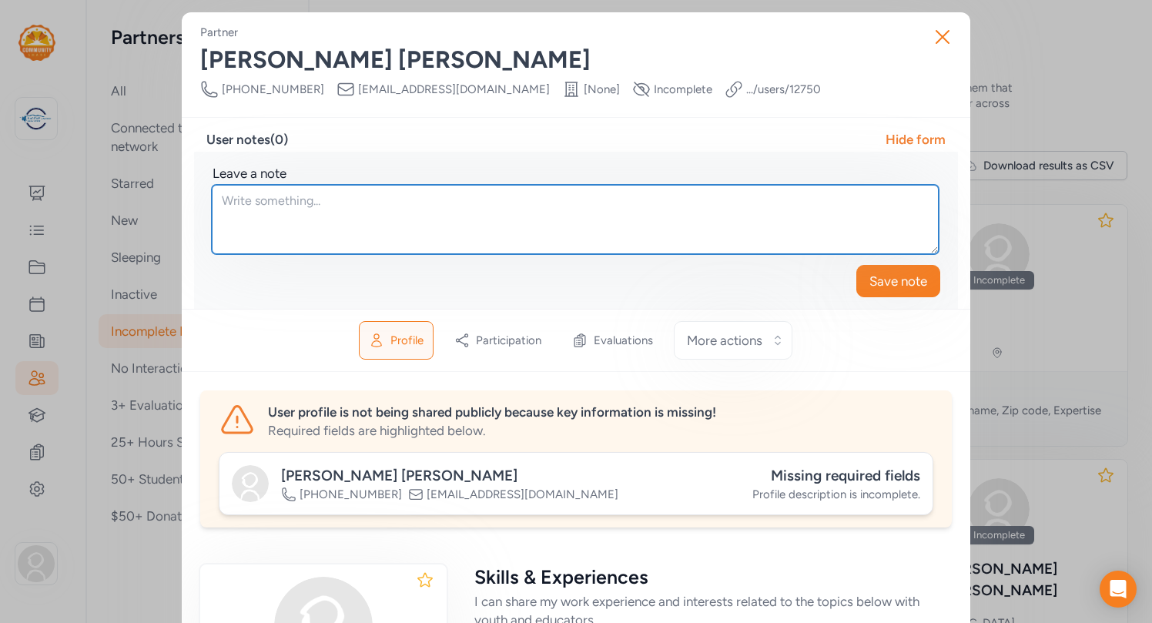
click at [330, 203] on textarea at bounding box center [575, 219] width 727 height 69
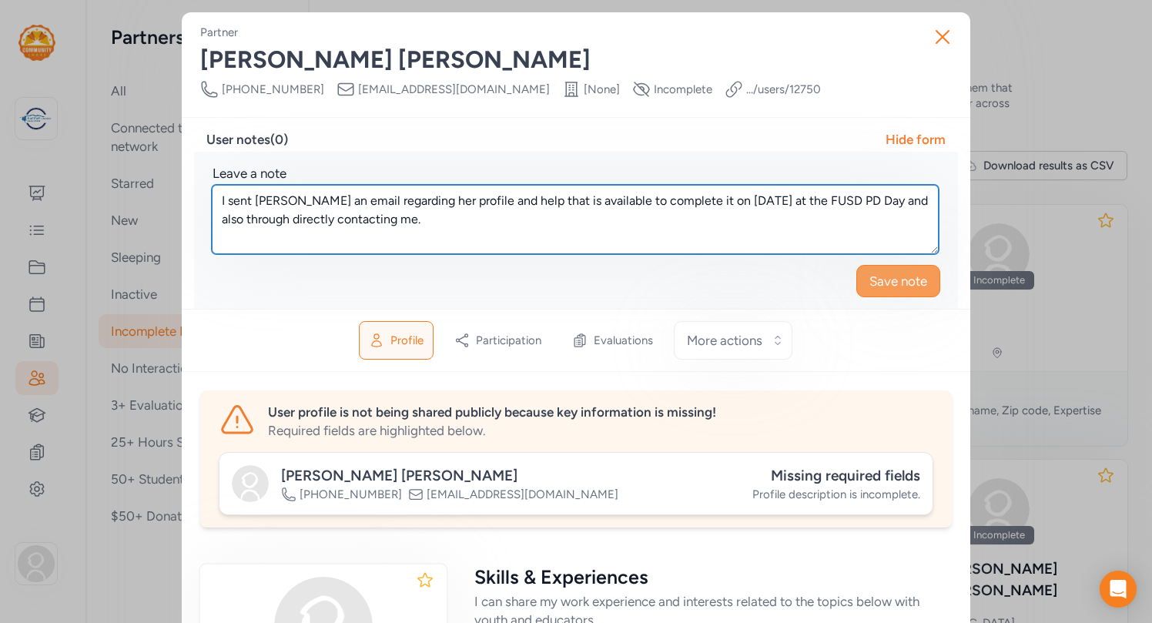
type textarea "I sent Stephanie an email regarding her profile and help that is available to c…"
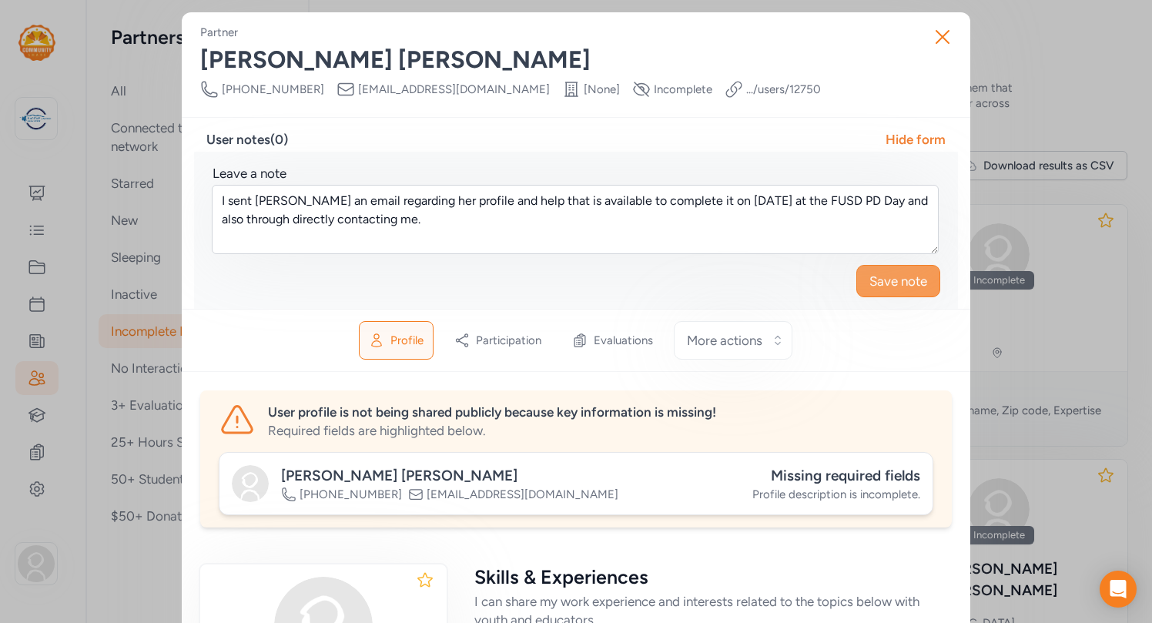
click at [897, 277] on span "Save note" at bounding box center [899, 281] width 58 height 18
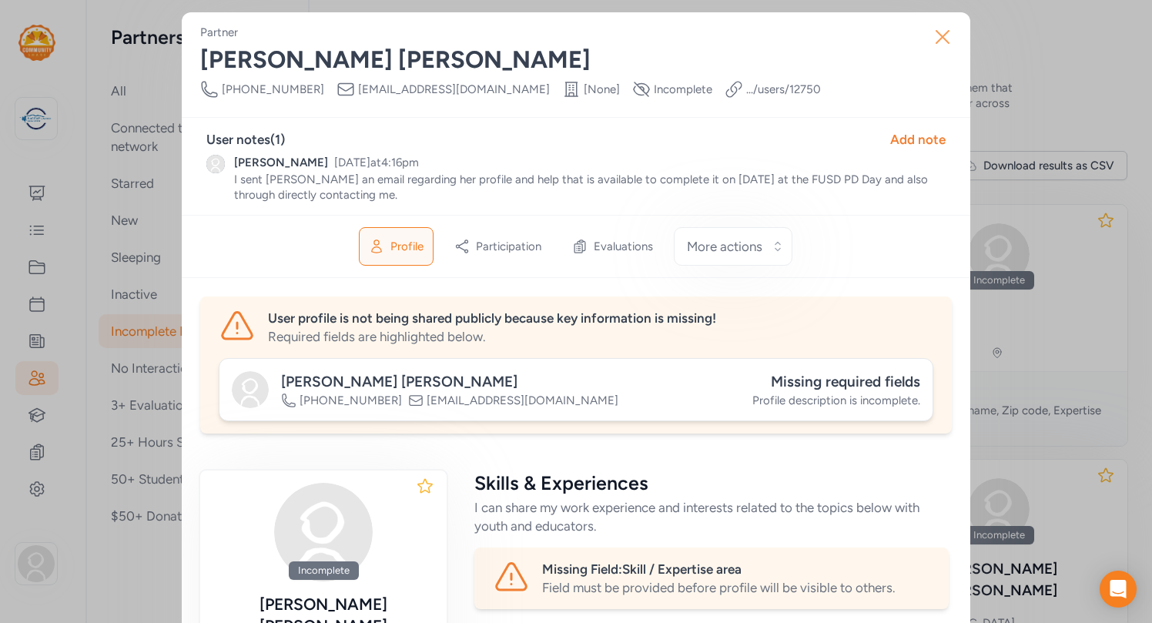
click at [938, 35] on icon "button" at bounding box center [942, 37] width 25 height 25
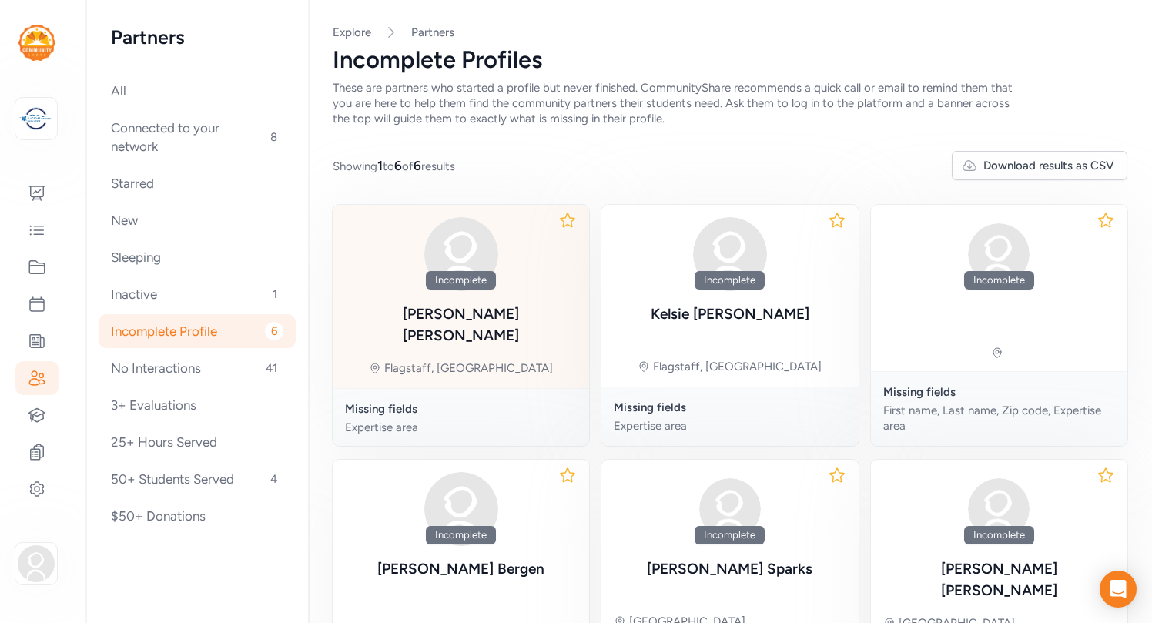
click at [519, 293] on div "Incomplete Stephanie Hammond" at bounding box center [461, 282] width 232 height 131
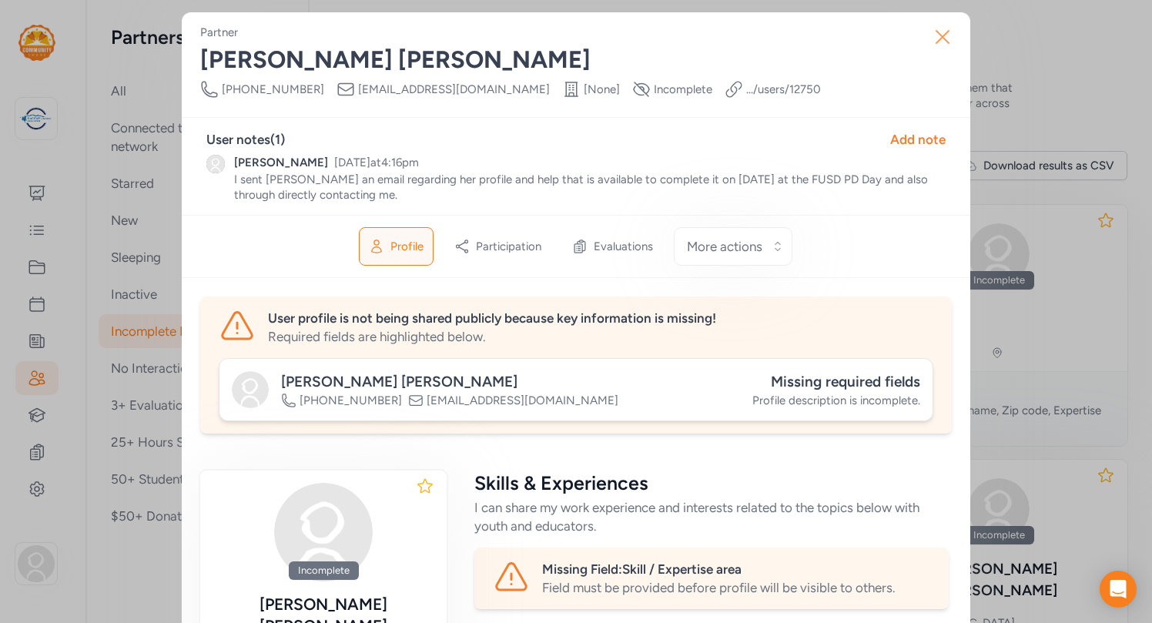
click at [943, 35] on icon "button" at bounding box center [943, 37] width 12 height 12
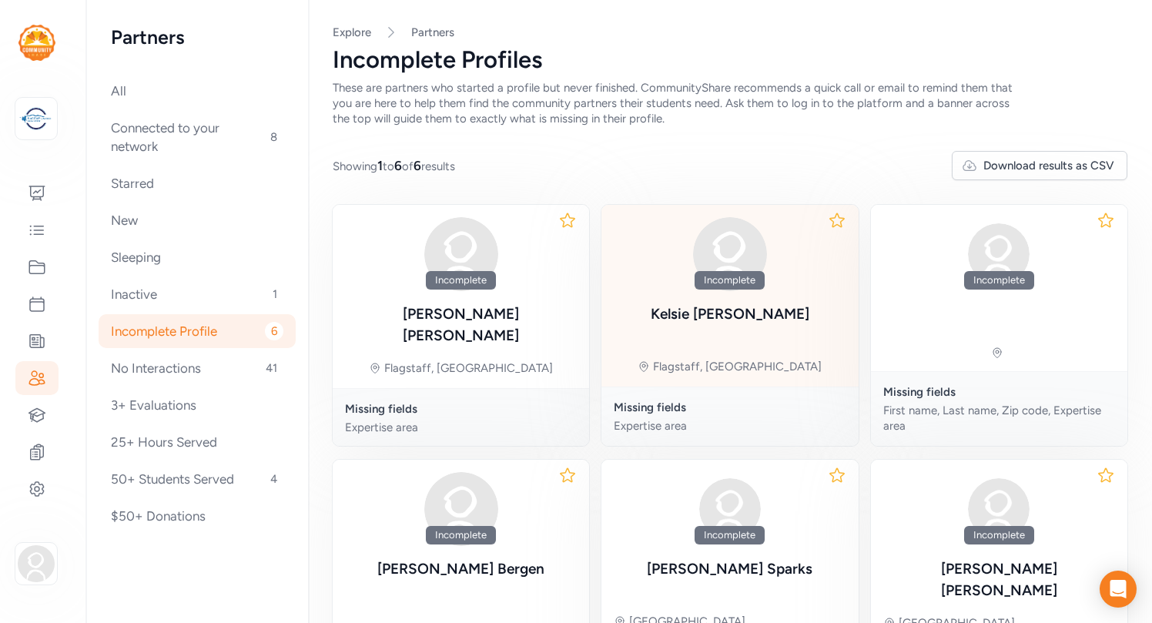
click at [779, 298] on div "Incomplete Kelsie Murphy Flagstaff, AZ" at bounding box center [730, 296] width 256 height 182
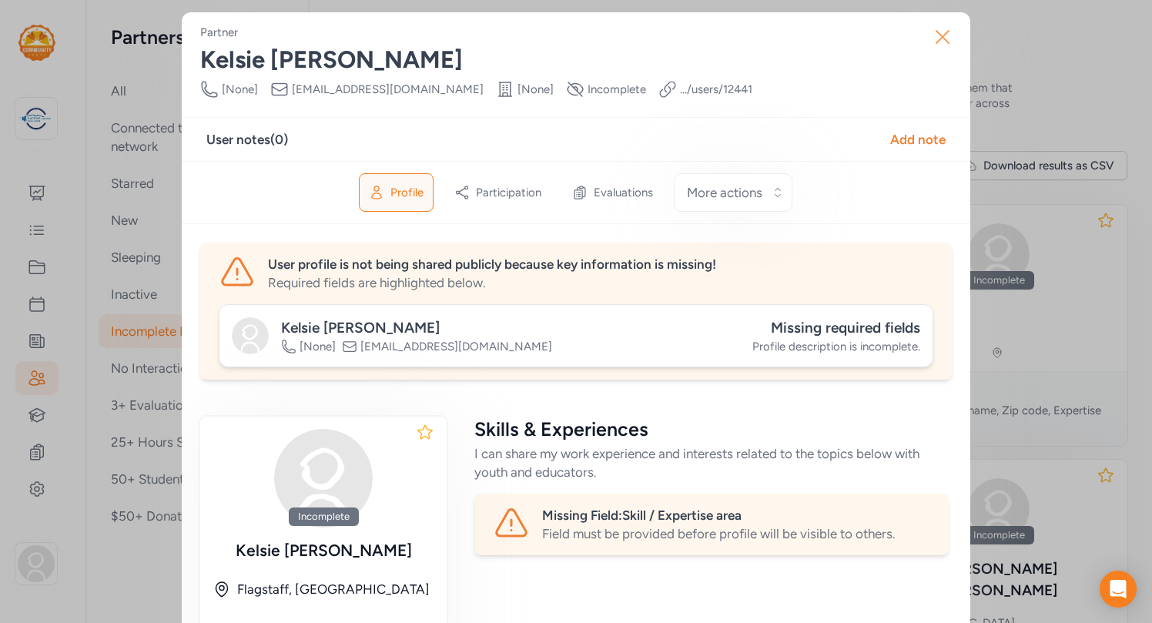
click at [937, 31] on icon "button" at bounding box center [943, 37] width 12 height 12
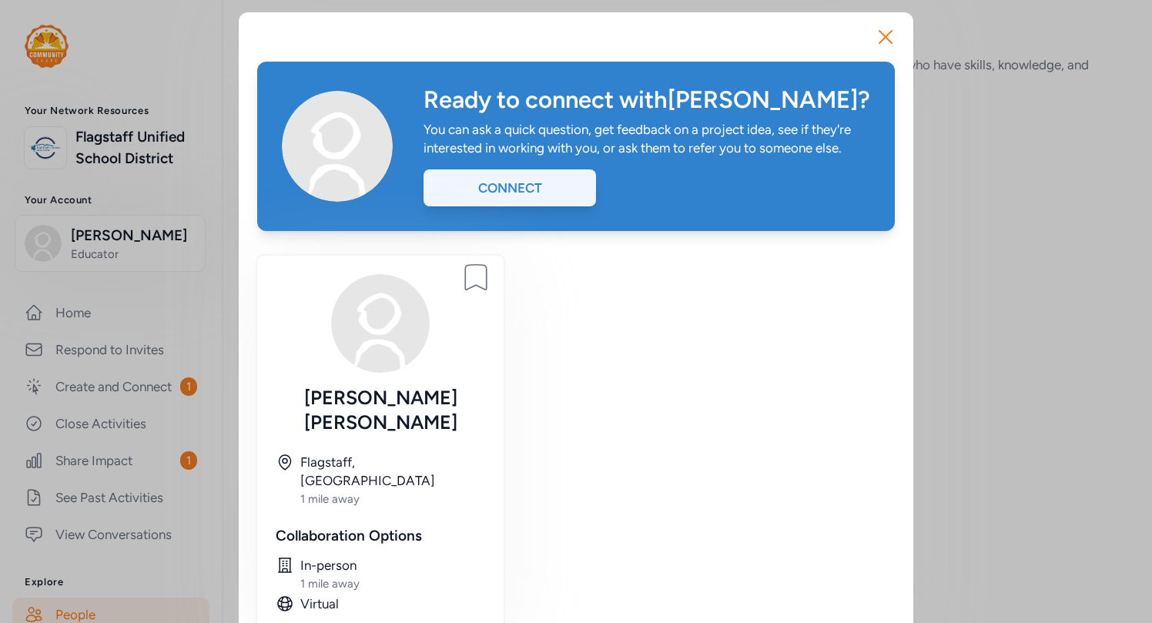
click at [553, 191] on div "Connect" at bounding box center [510, 187] width 173 height 37
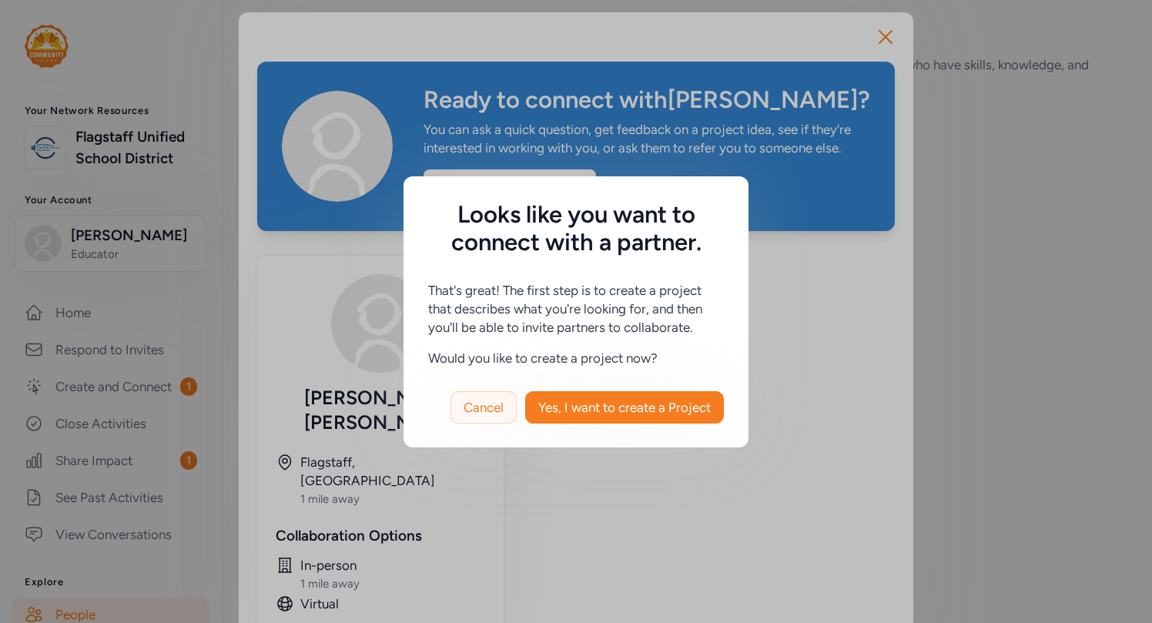
click at [478, 411] on span "Cancel" at bounding box center [484, 407] width 40 height 18
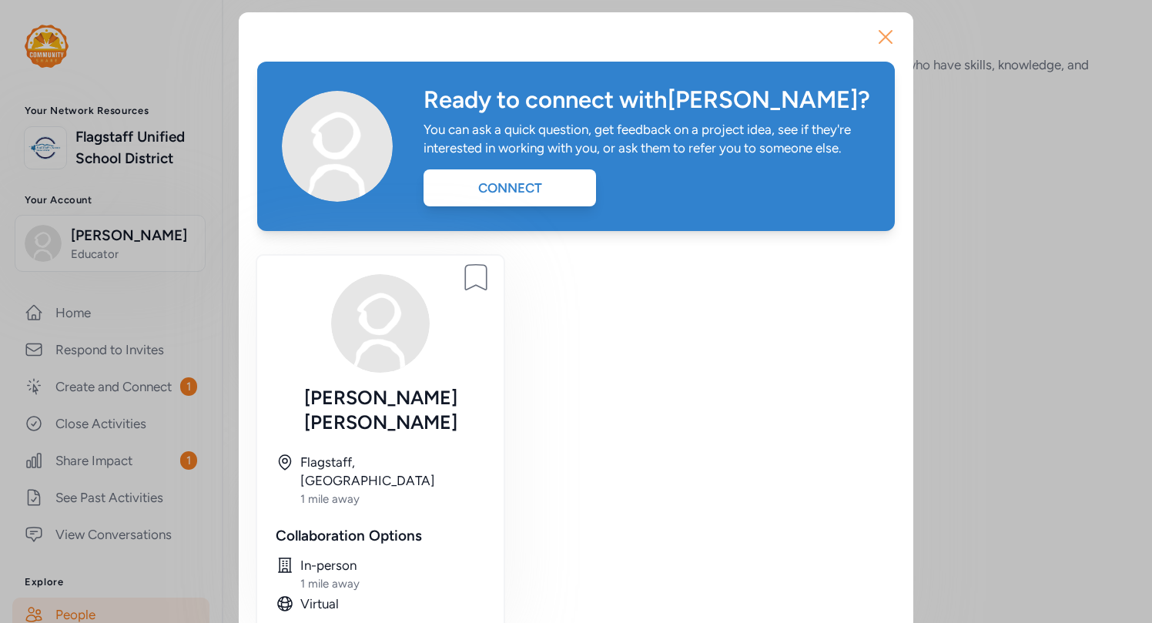
click at [882, 39] on icon "button" at bounding box center [886, 37] width 12 height 12
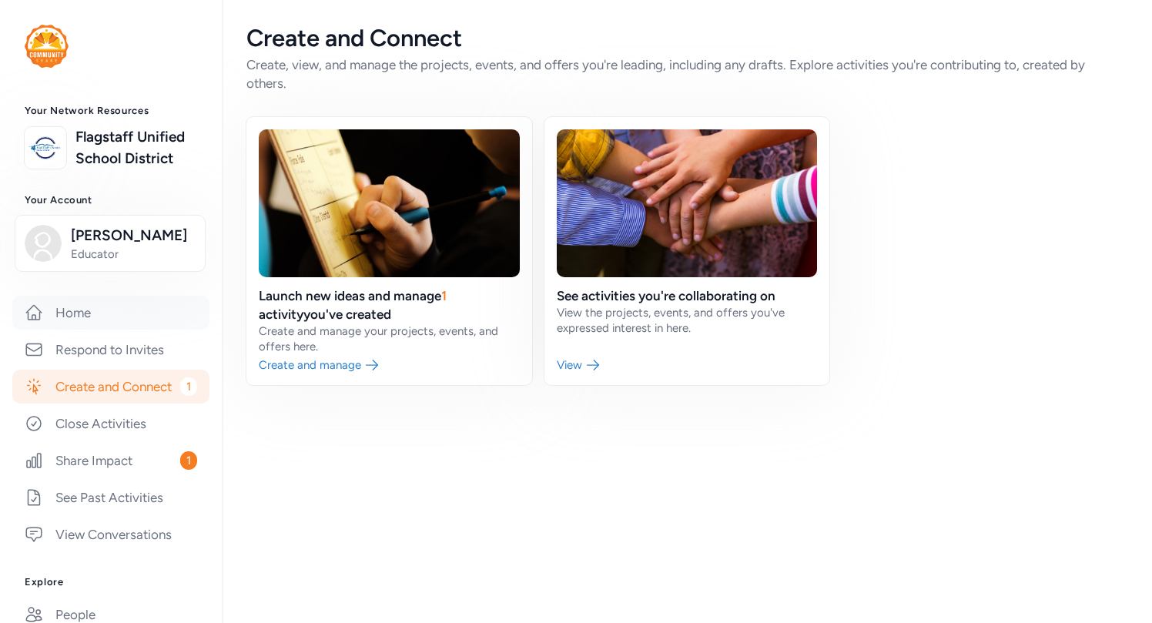
click at [78, 315] on link "Home" at bounding box center [110, 313] width 197 height 34
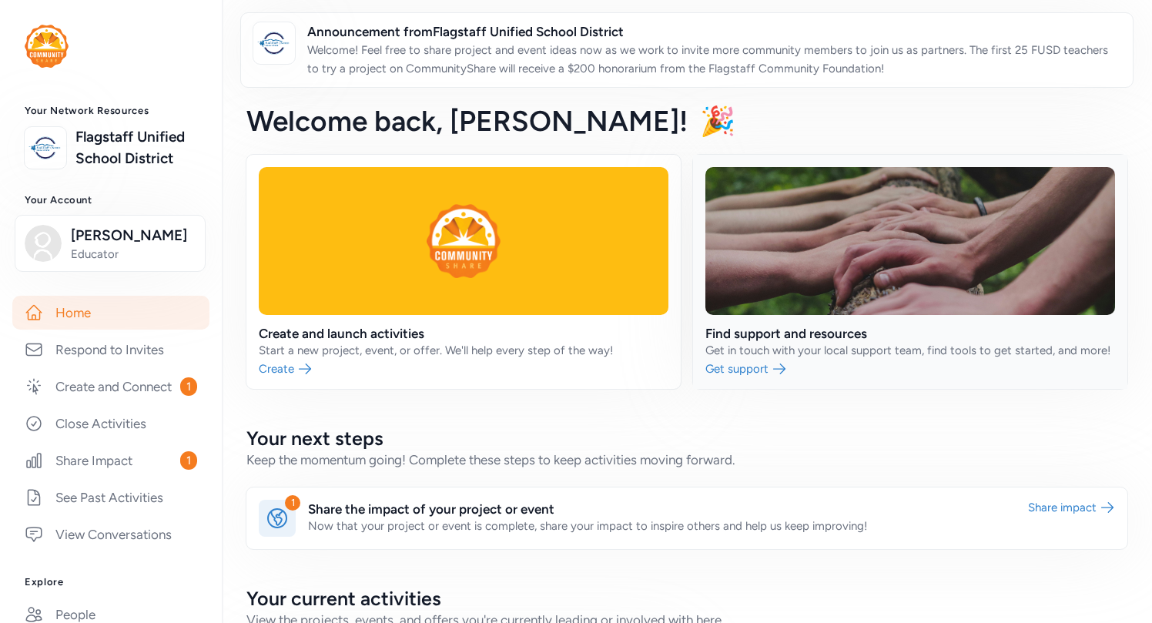
click at [833, 304] on link at bounding box center [910, 272] width 434 height 234
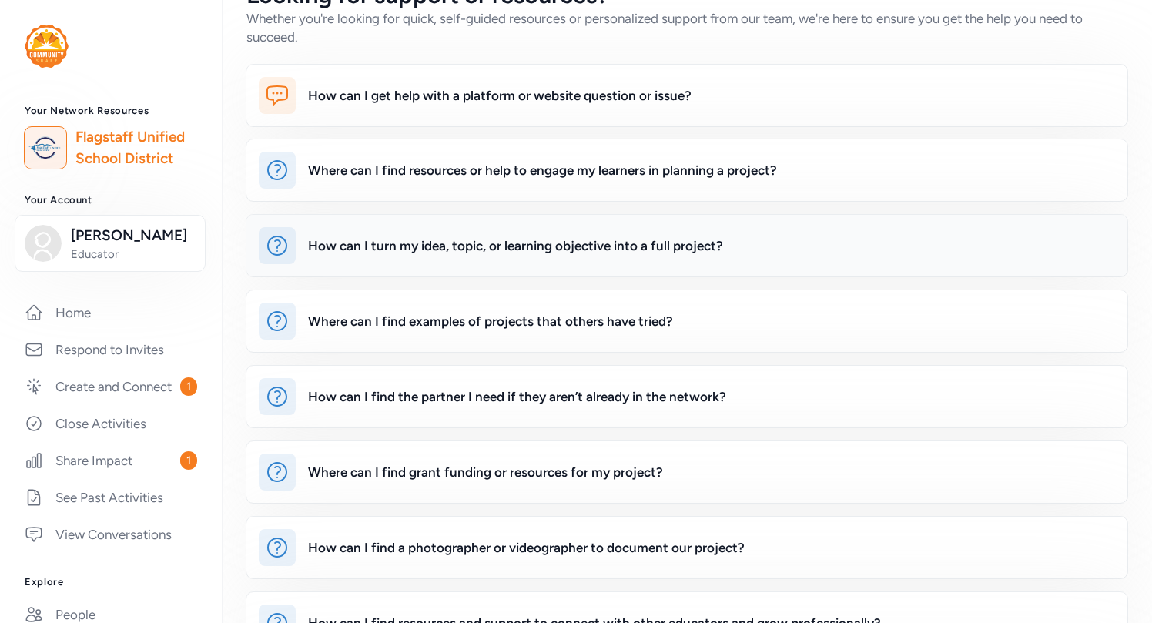
scroll to position [38, 0]
click at [688, 96] on div "How can I get help with a platform or website question or issue?" at bounding box center [500, 94] width 384 height 18
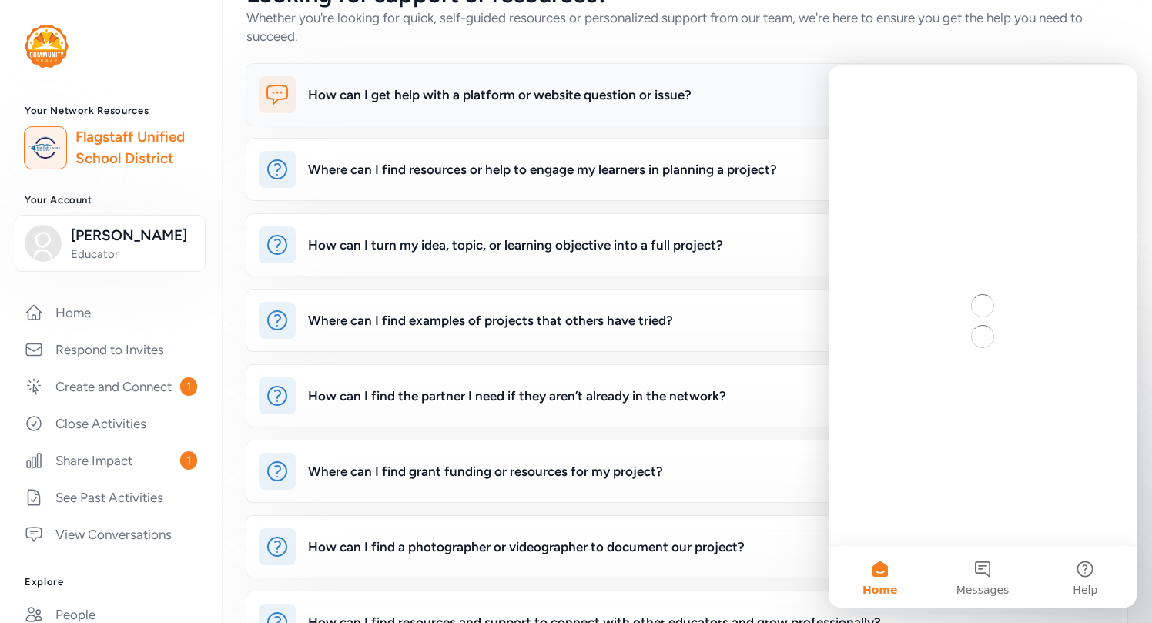
scroll to position [0, 0]
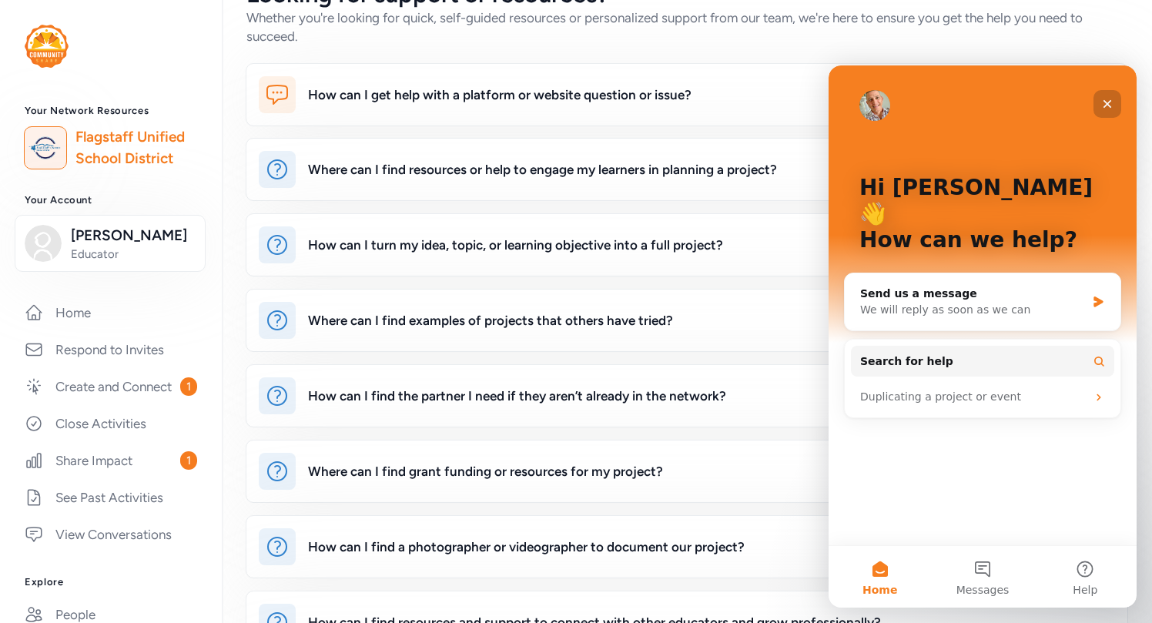
click at [1107, 102] on icon "Close" at bounding box center [1108, 104] width 8 height 8
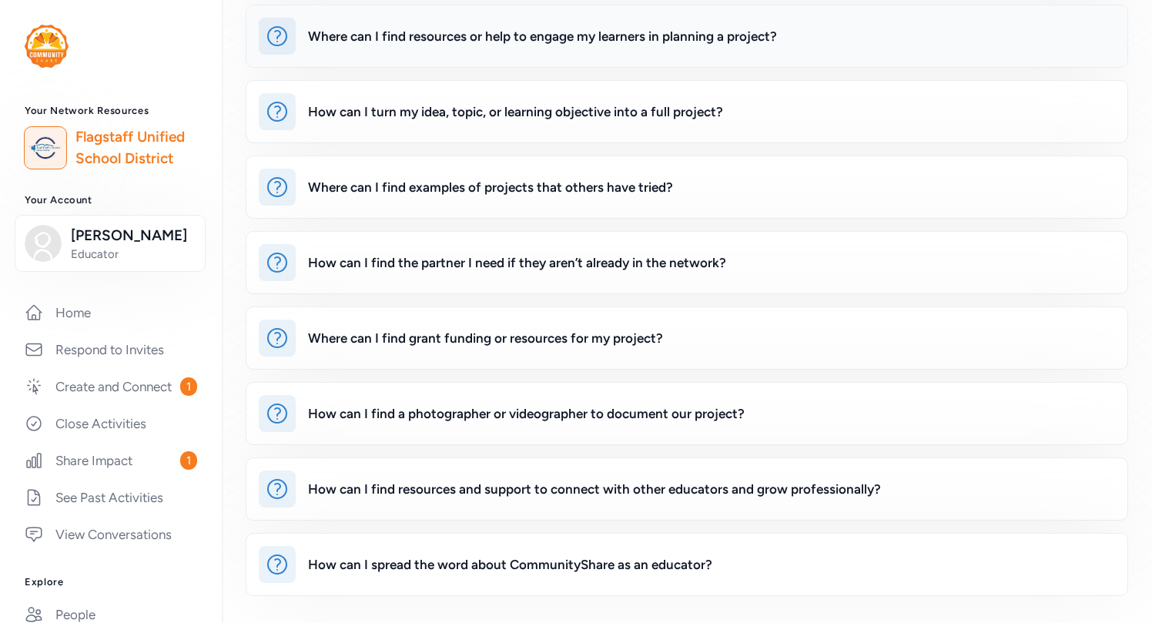
scroll to position [181, 0]
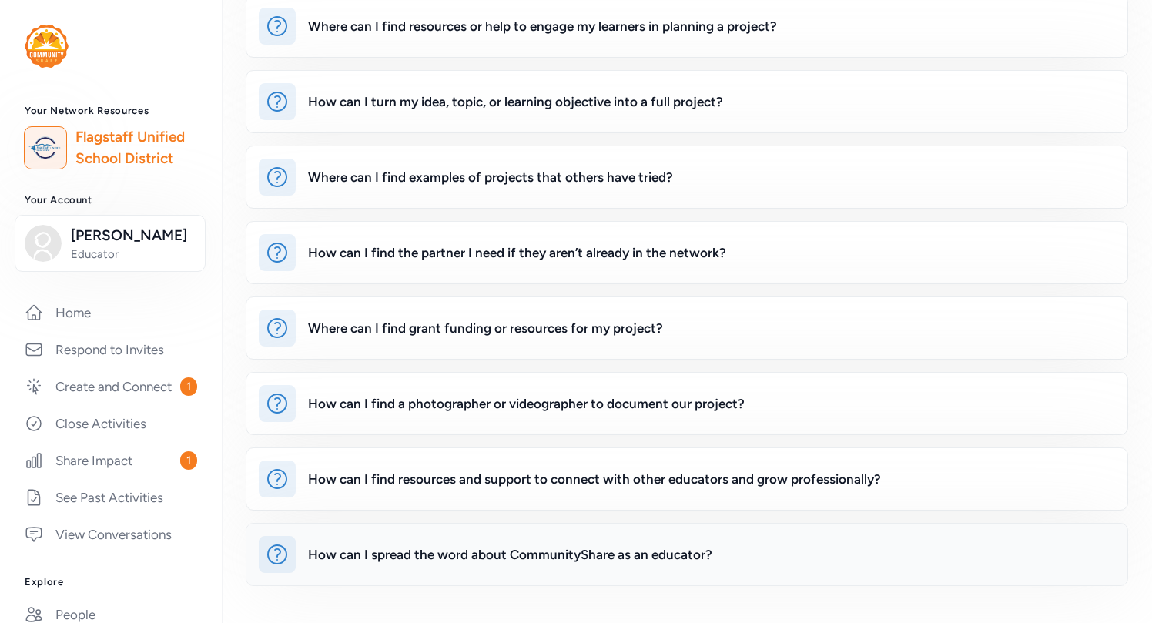
click at [757, 555] on div "How can I spread the word about CommunityShare as an educator?" at bounding box center [711, 554] width 807 height 37
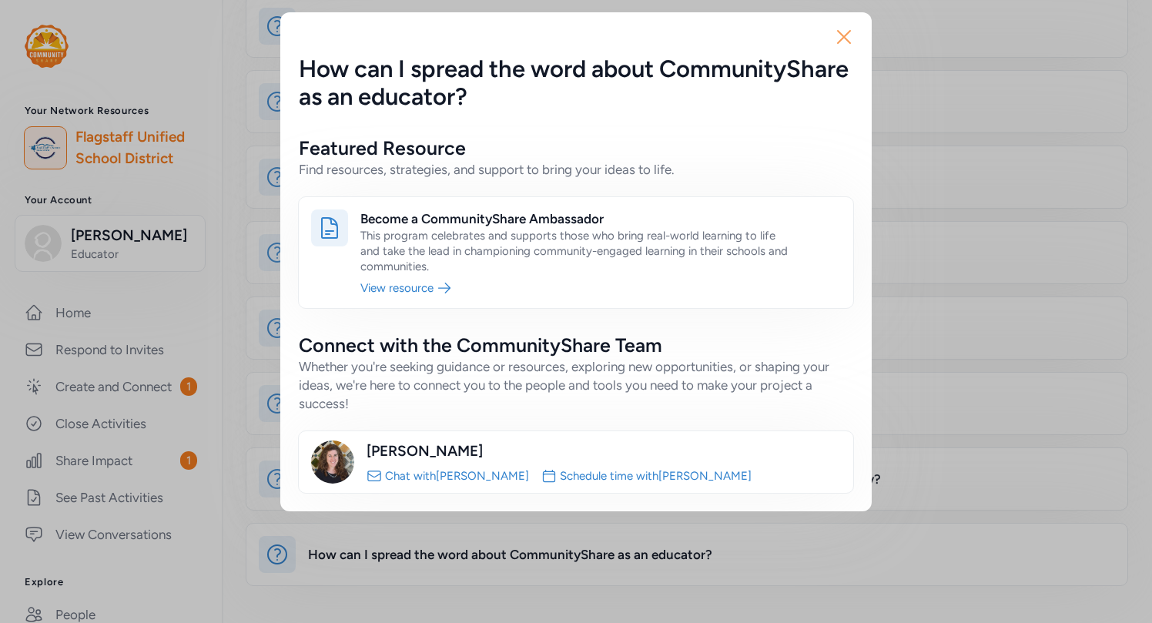
click at [844, 35] on icon "button" at bounding box center [844, 37] width 25 height 25
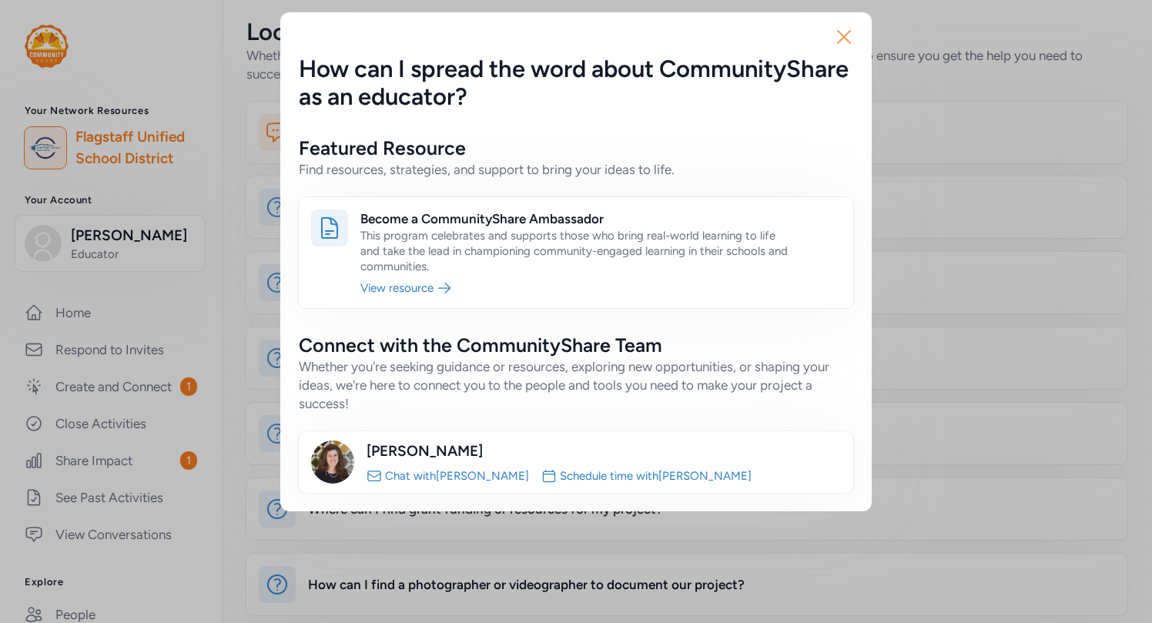
click at [846, 39] on icon "button" at bounding box center [844, 37] width 25 height 25
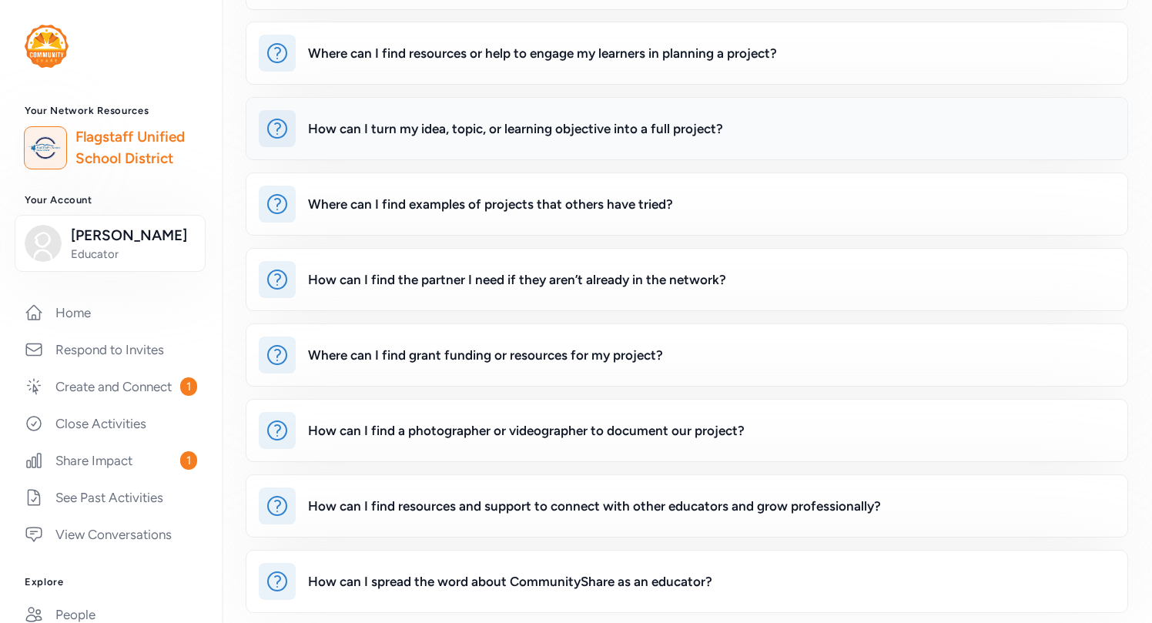
scroll to position [181, 0]
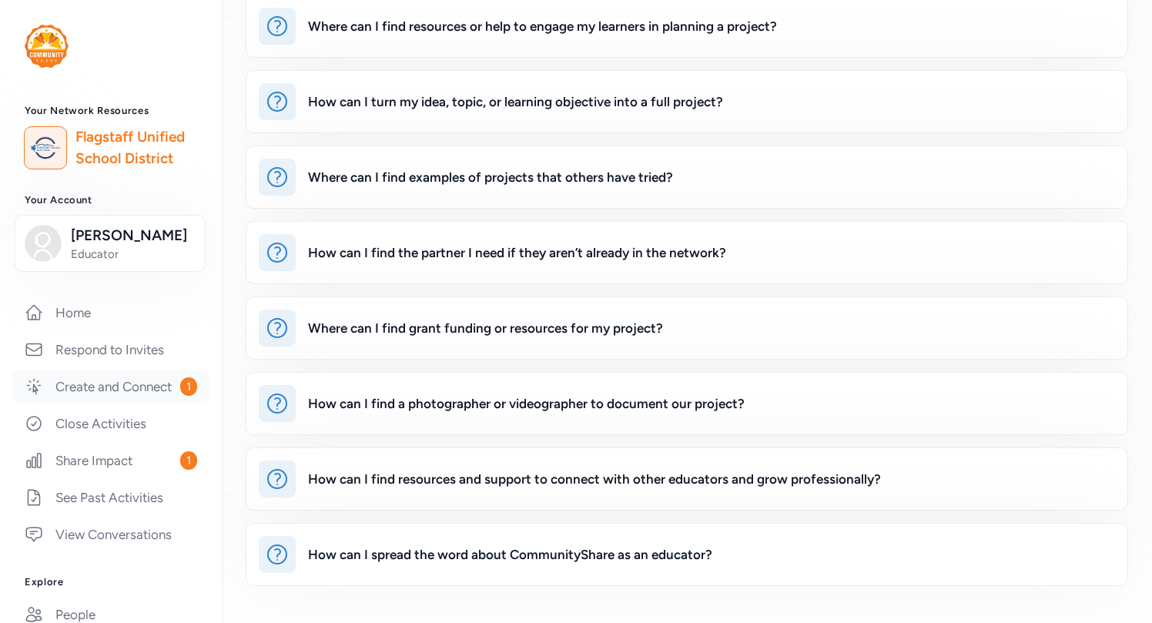
click at [151, 387] on link "Create and Connect 1" at bounding box center [110, 387] width 197 height 34
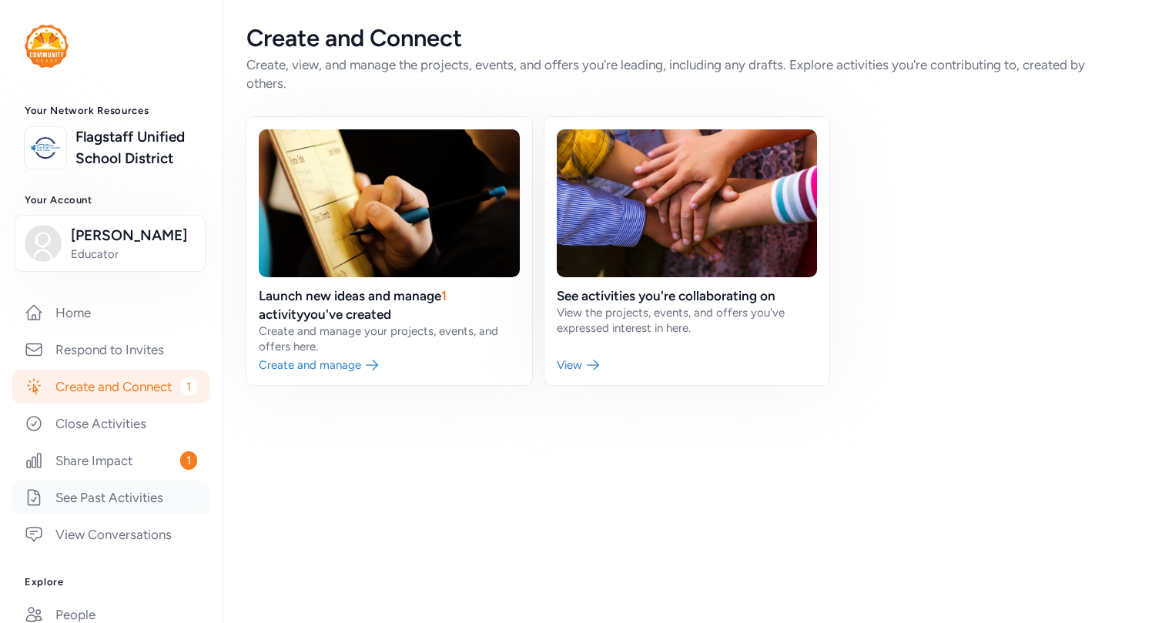
click at [122, 495] on link "See Past Activities" at bounding box center [110, 498] width 197 height 34
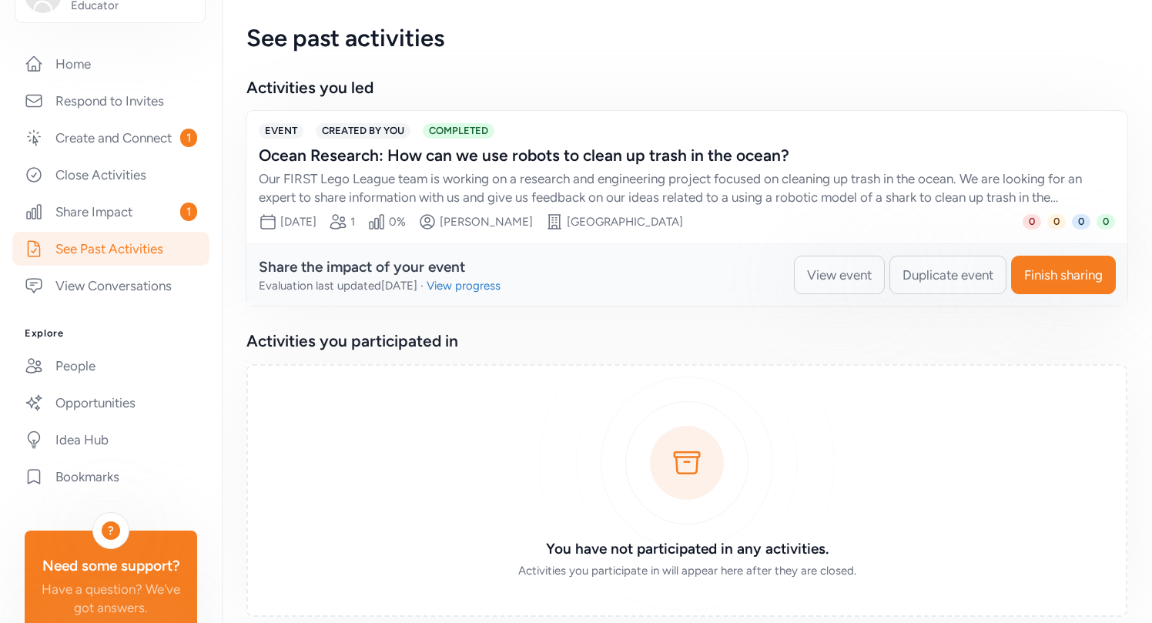
scroll to position [273, 0]
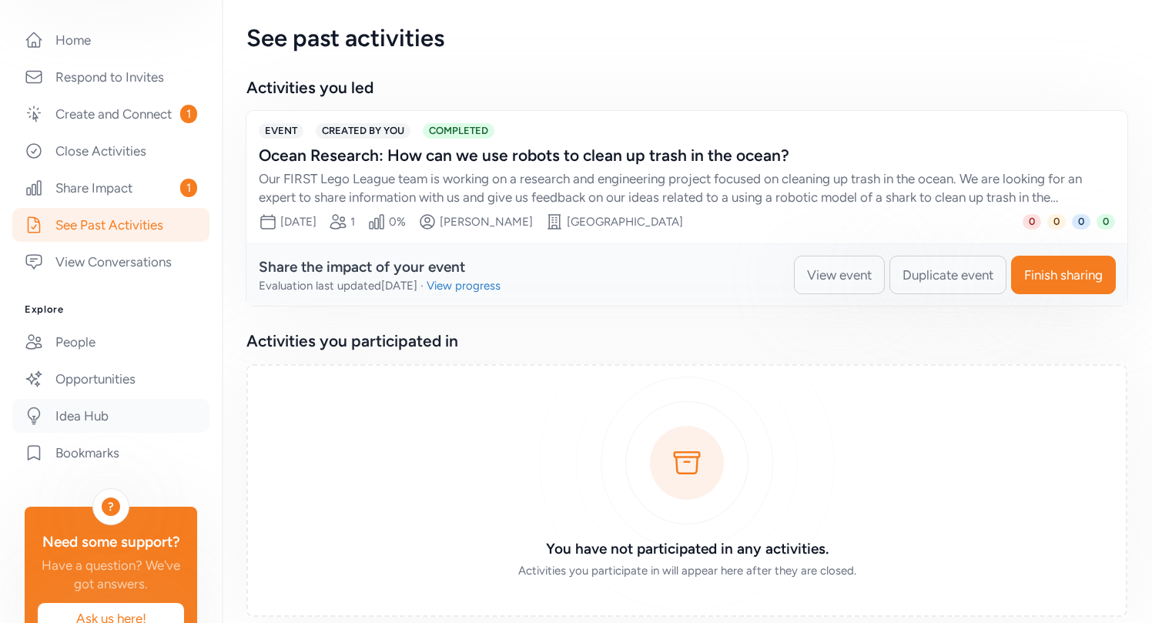
click at [152, 414] on link "Idea Hub" at bounding box center [110, 416] width 197 height 34
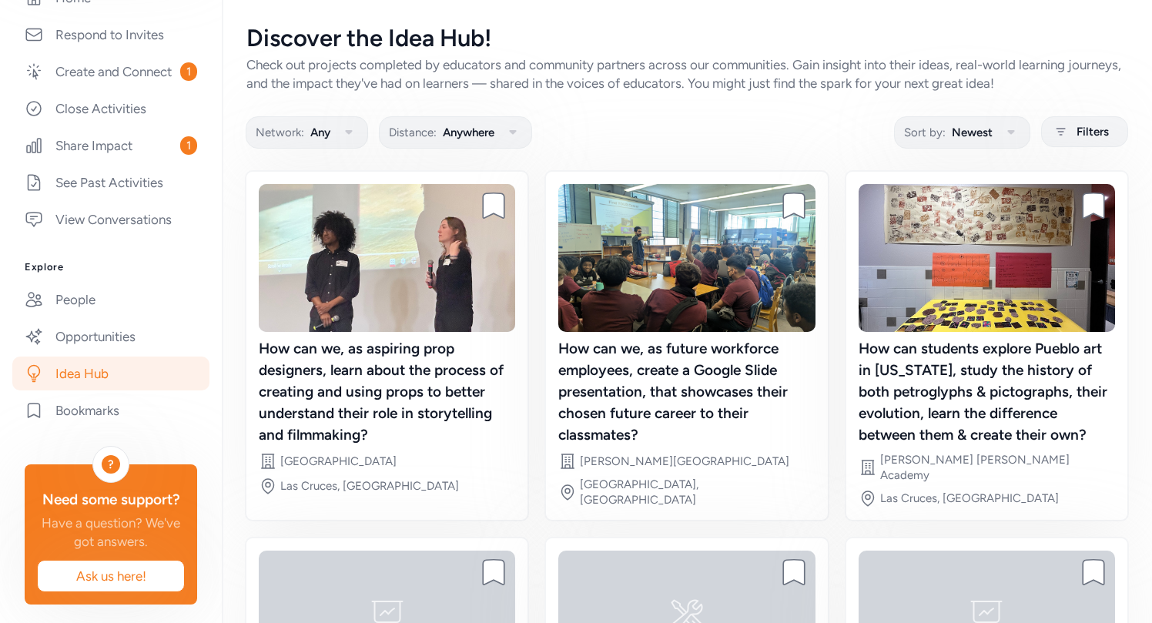
scroll to position [321, 0]
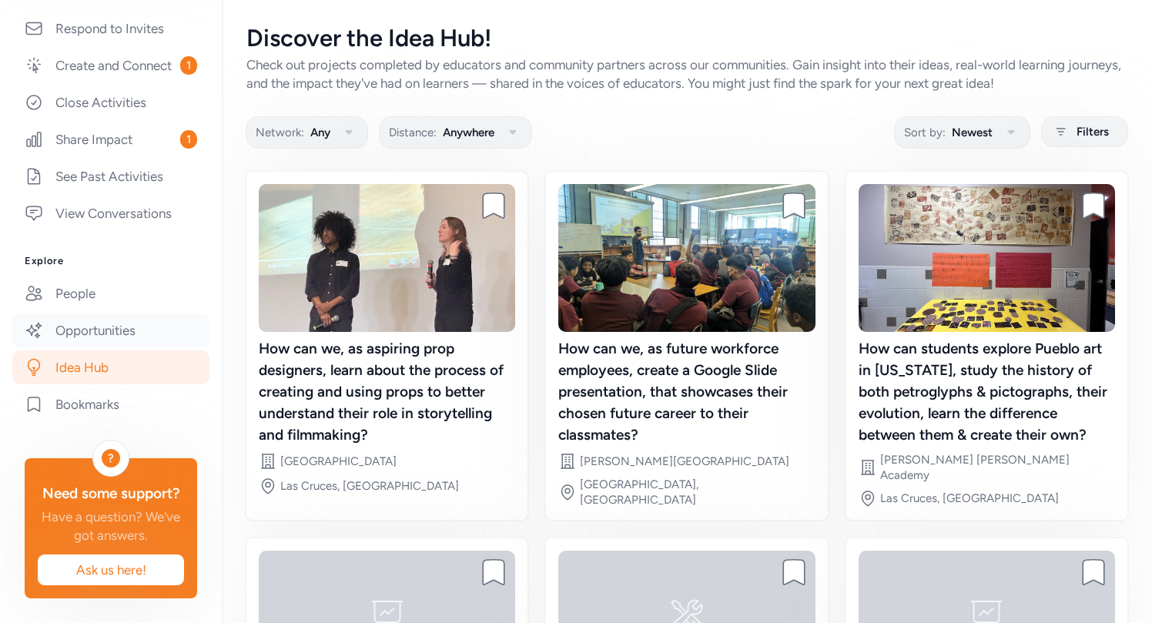
click at [159, 330] on link "Opportunities" at bounding box center [110, 330] width 197 height 34
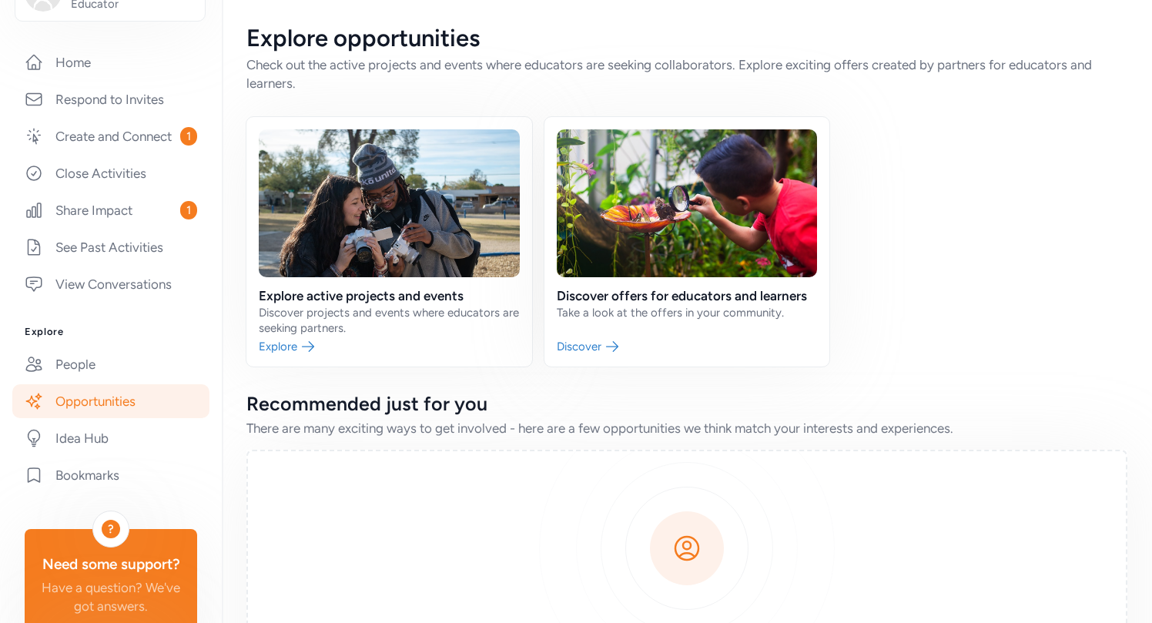
scroll to position [249, 0]
click at [126, 368] on link "People" at bounding box center [110, 366] width 197 height 34
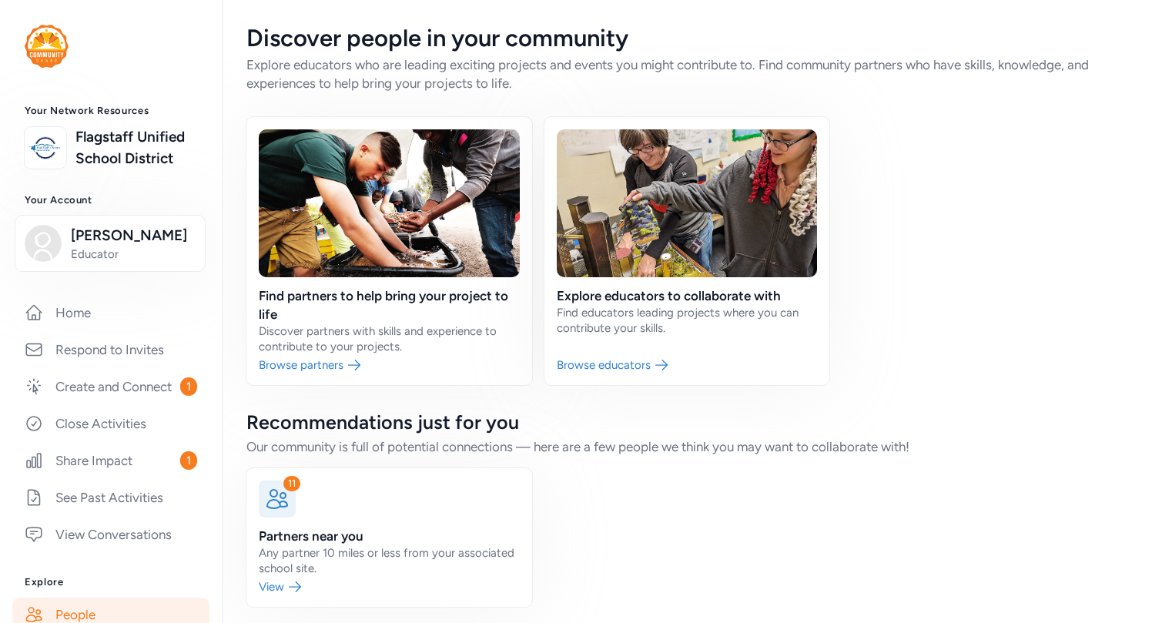
click at [1007, 297] on div "Find partners to help bring your project to life Discover partners with skills …" at bounding box center [686, 251] width 881 height 268
